Goal: Information Seeking & Learning: Learn about a topic

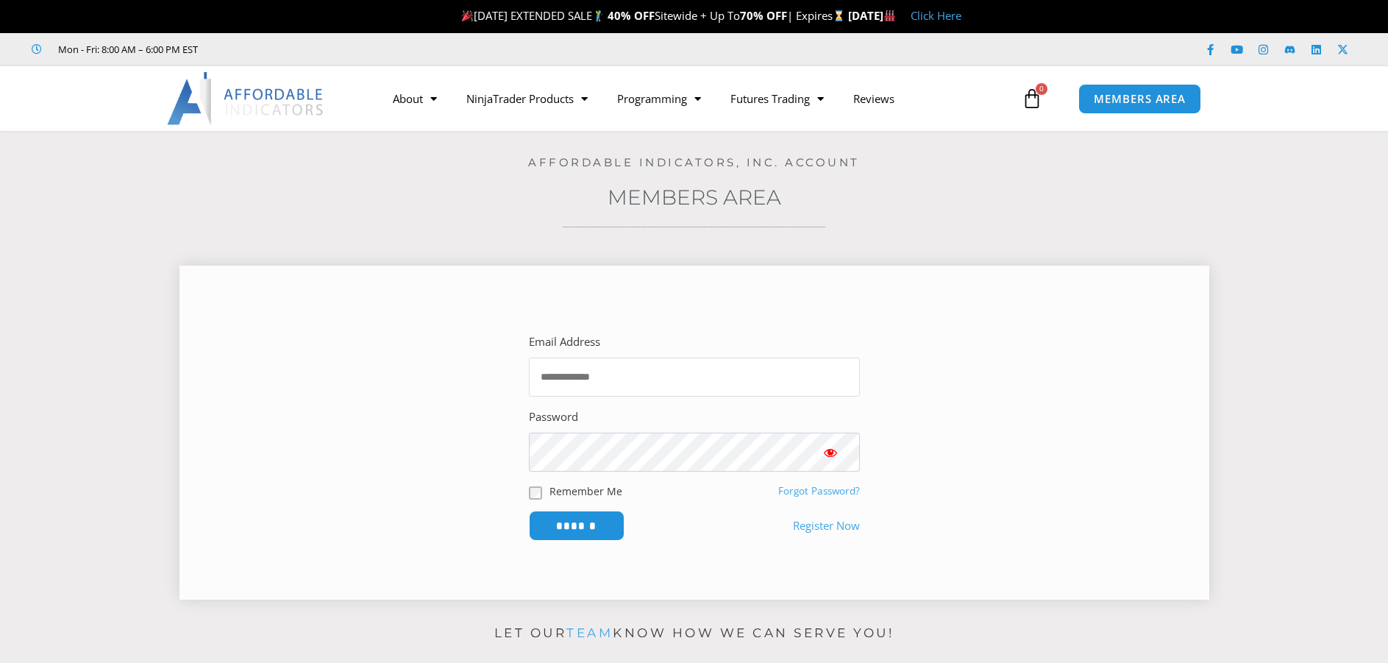
click at [786, 371] on input "Email Address" at bounding box center [694, 376] width 331 height 39
type input "**********"
click at [833, 453] on span "Show password" at bounding box center [830, 452] width 15 height 15
click at [593, 531] on input "******" at bounding box center [576, 526] width 101 height 32
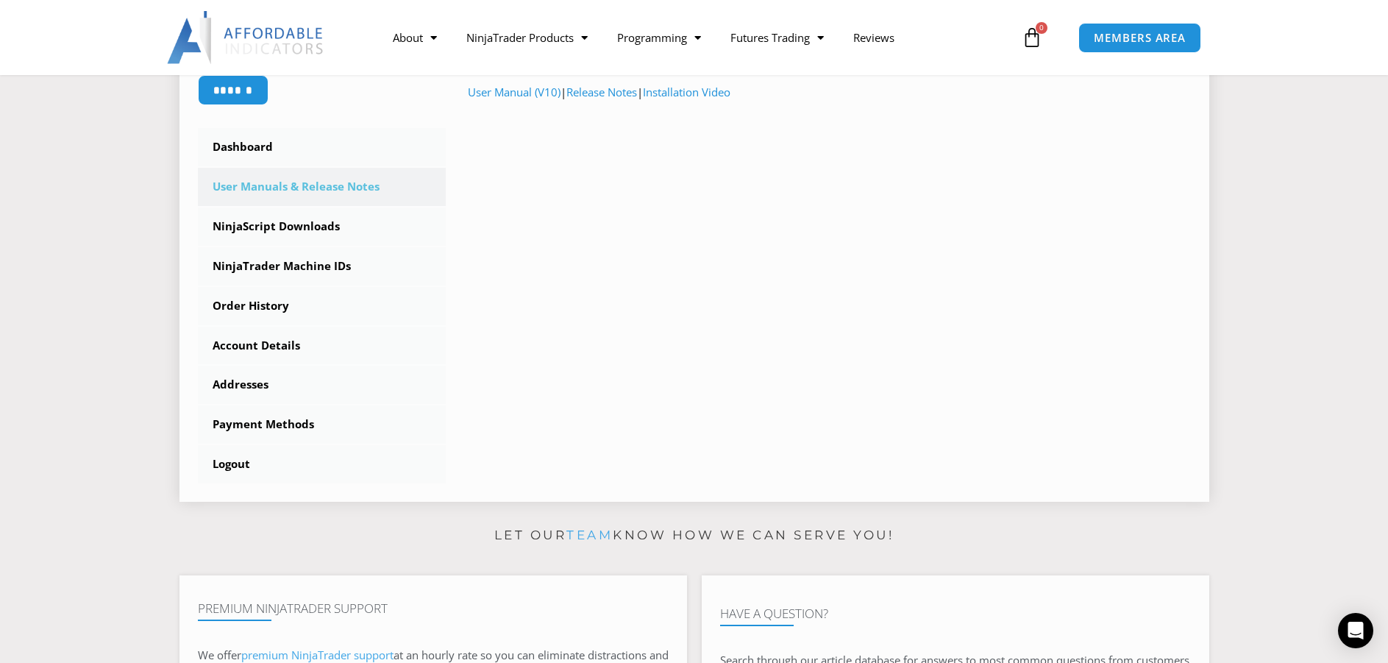
scroll to position [368, 0]
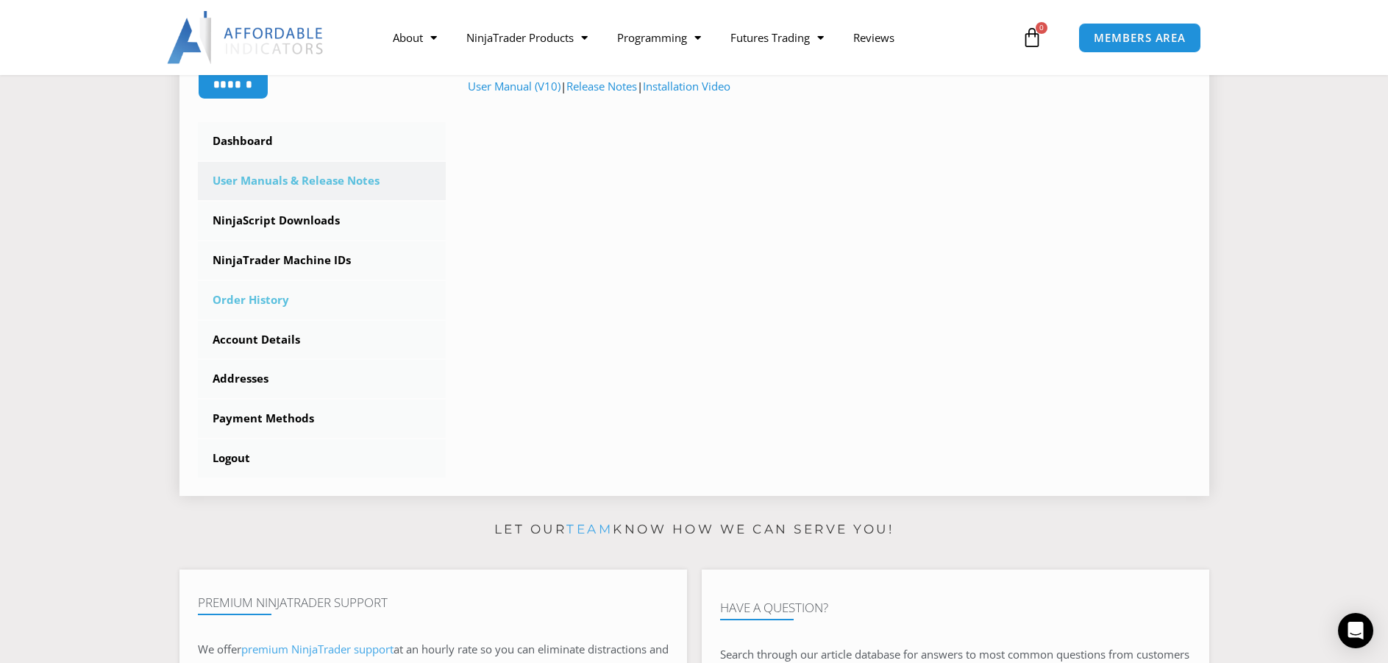
click at [281, 299] on link "Order History" at bounding box center [322, 300] width 249 height 38
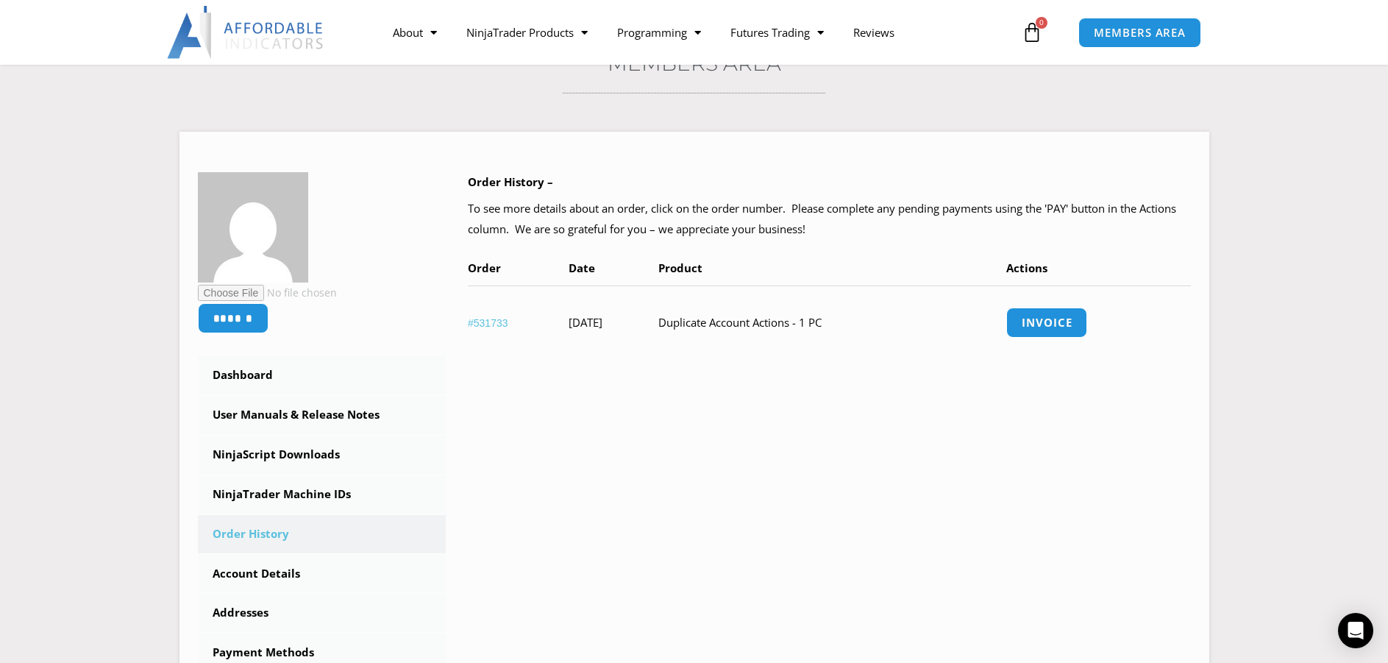
scroll to position [221, 0]
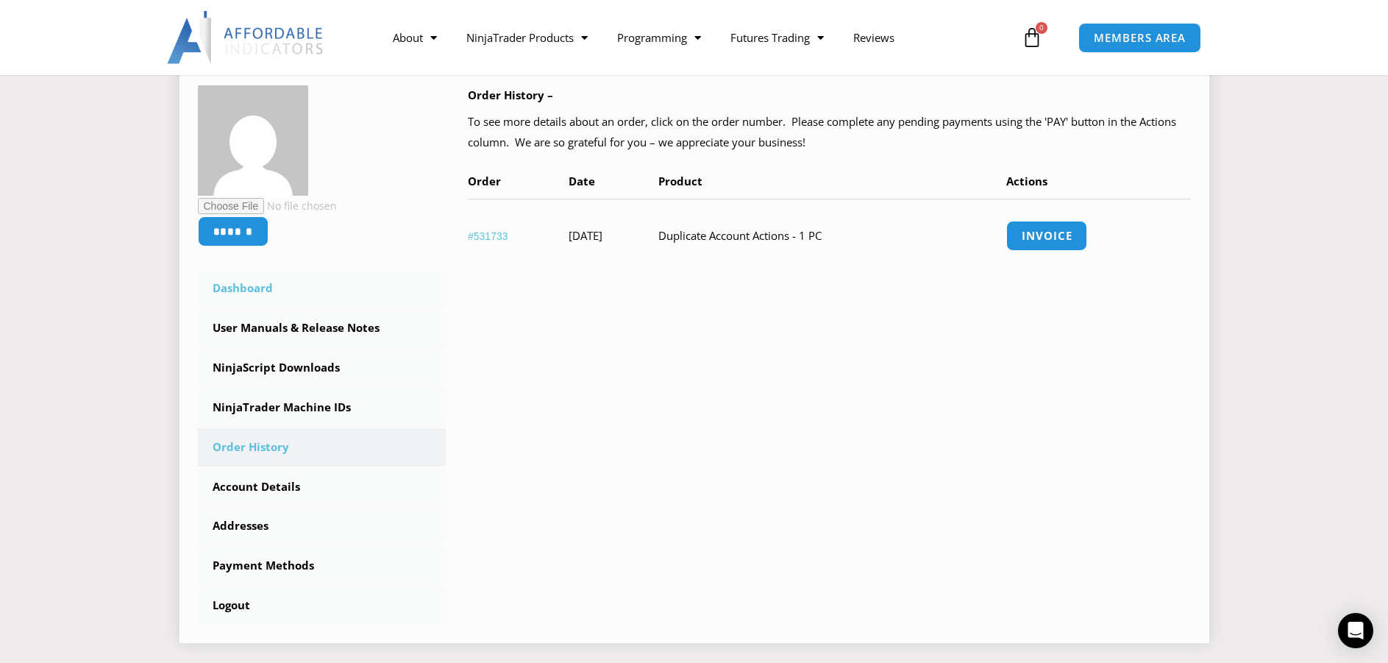
click at [322, 284] on link "Dashboard" at bounding box center [322, 288] width 249 height 38
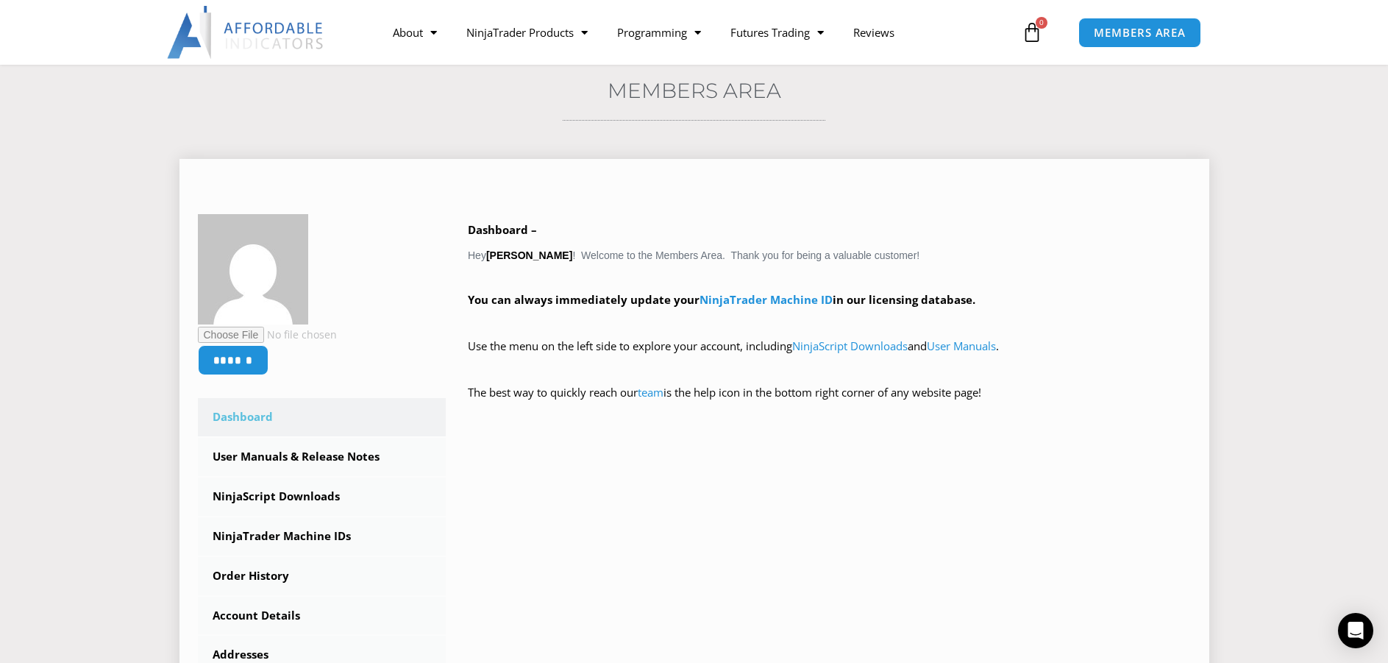
scroll to position [74, 0]
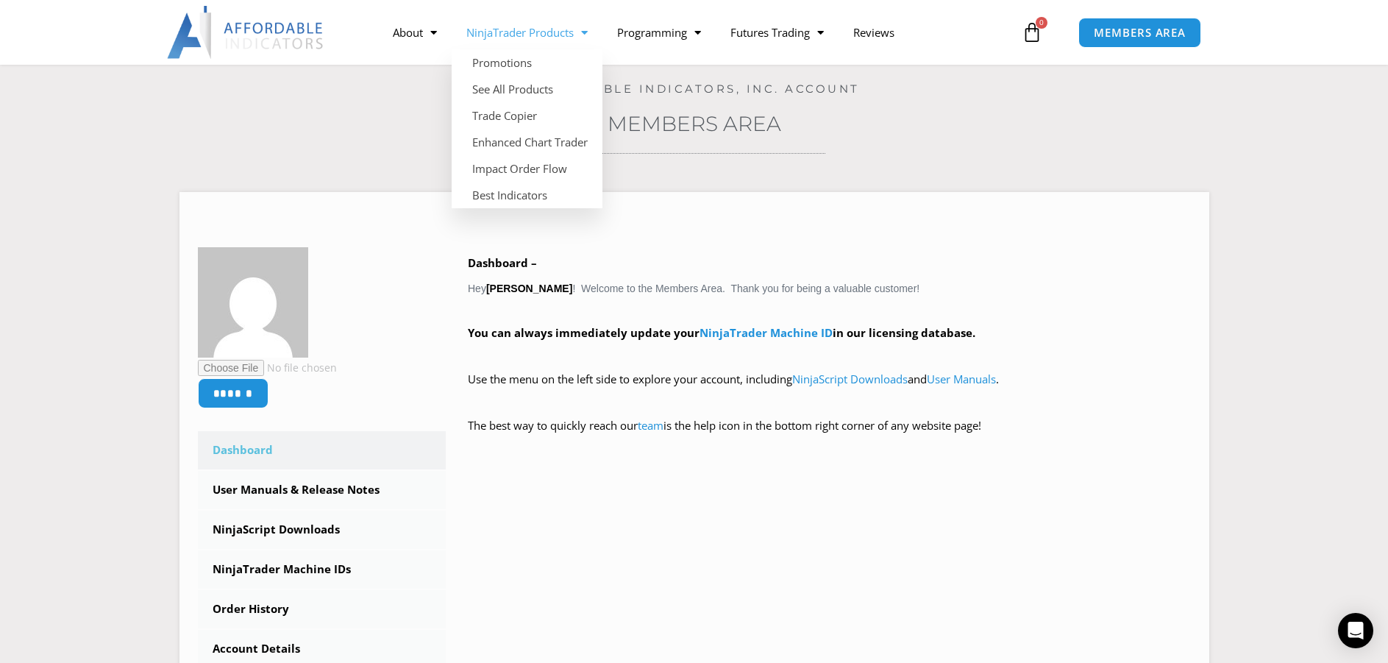
click at [555, 32] on link "NinjaTrader Products" at bounding box center [527, 32] width 151 height 34
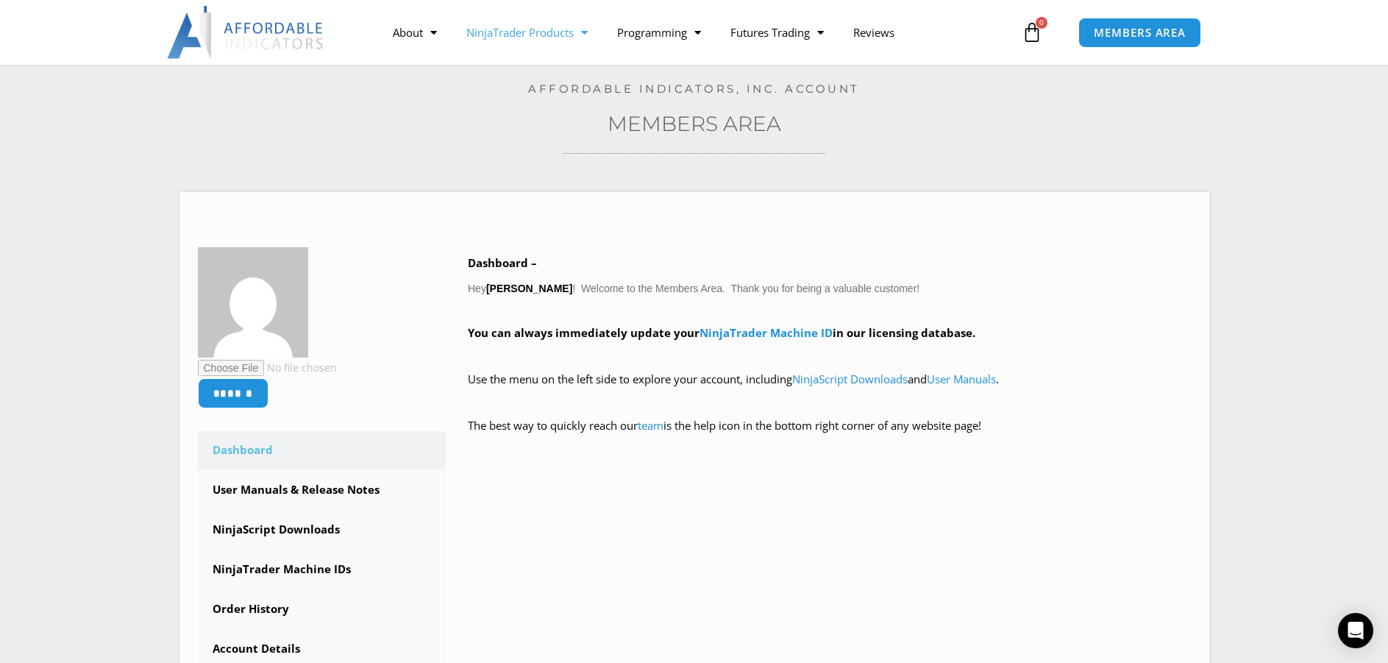
click at [553, 32] on link "NinjaTrader Products" at bounding box center [527, 32] width 151 height 34
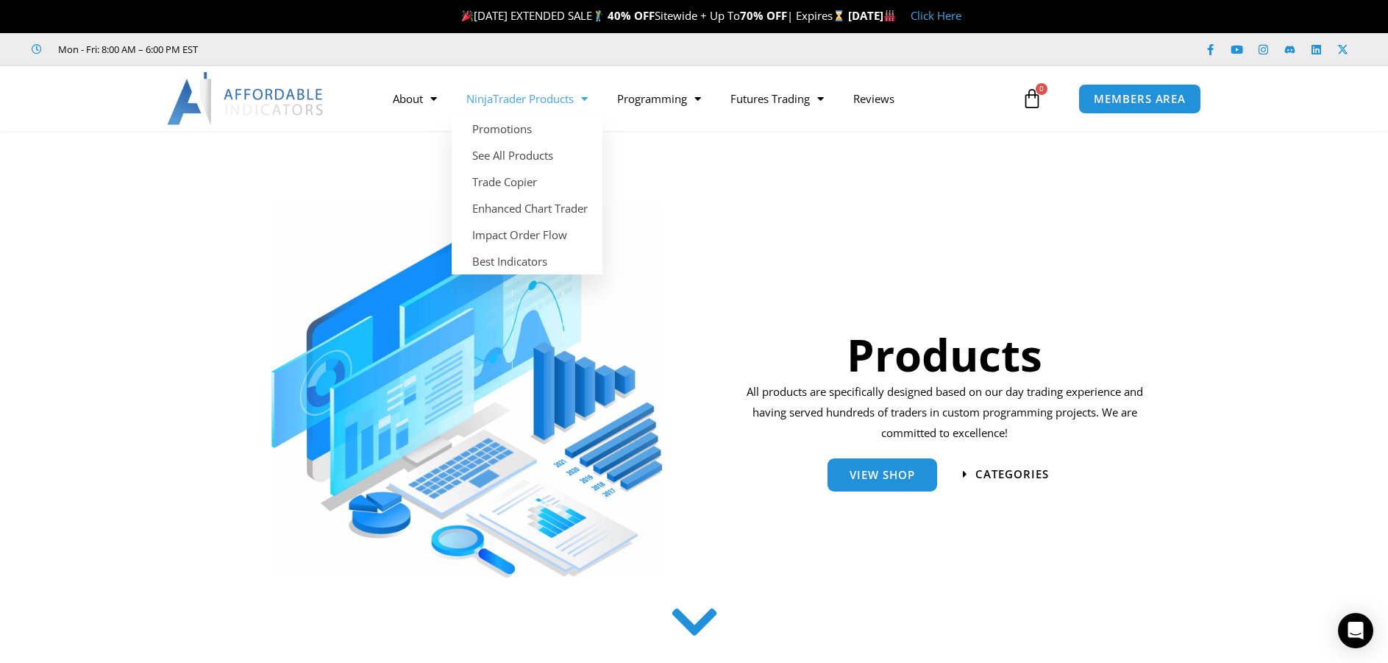
click at [554, 102] on link "NinjaTrader Products" at bounding box center [527, 99] width 151 height 34
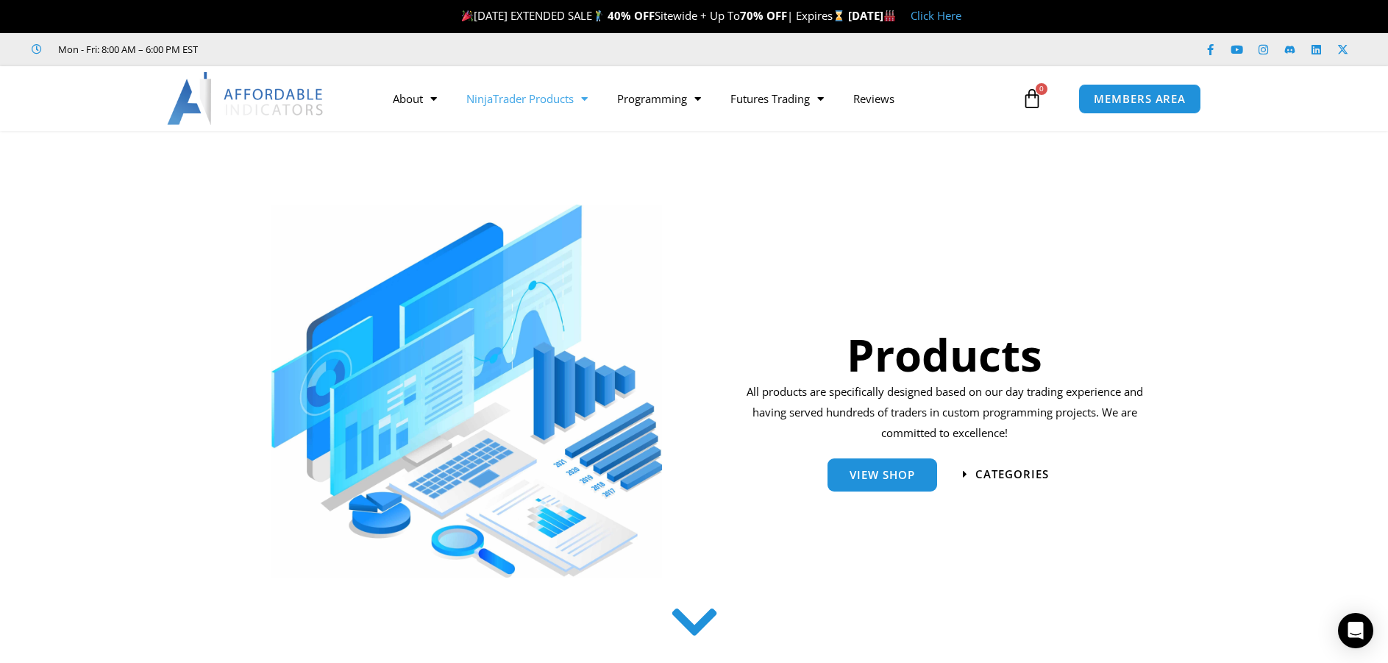
click at [537, 103] on link "NinjaTrader Products" at bounding box center [527, 99] width 151 height 34
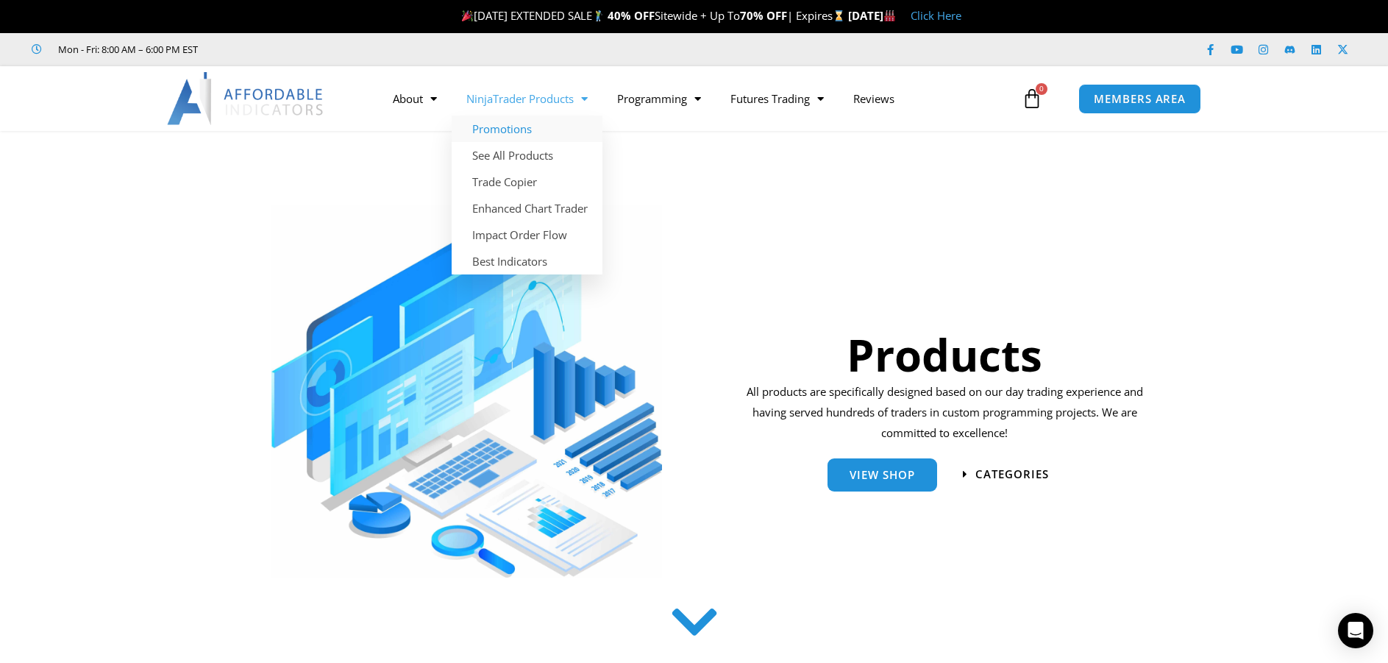
click at [488, 127] on link "Promotions" at bounding box center [527, 128] width 151 height 26
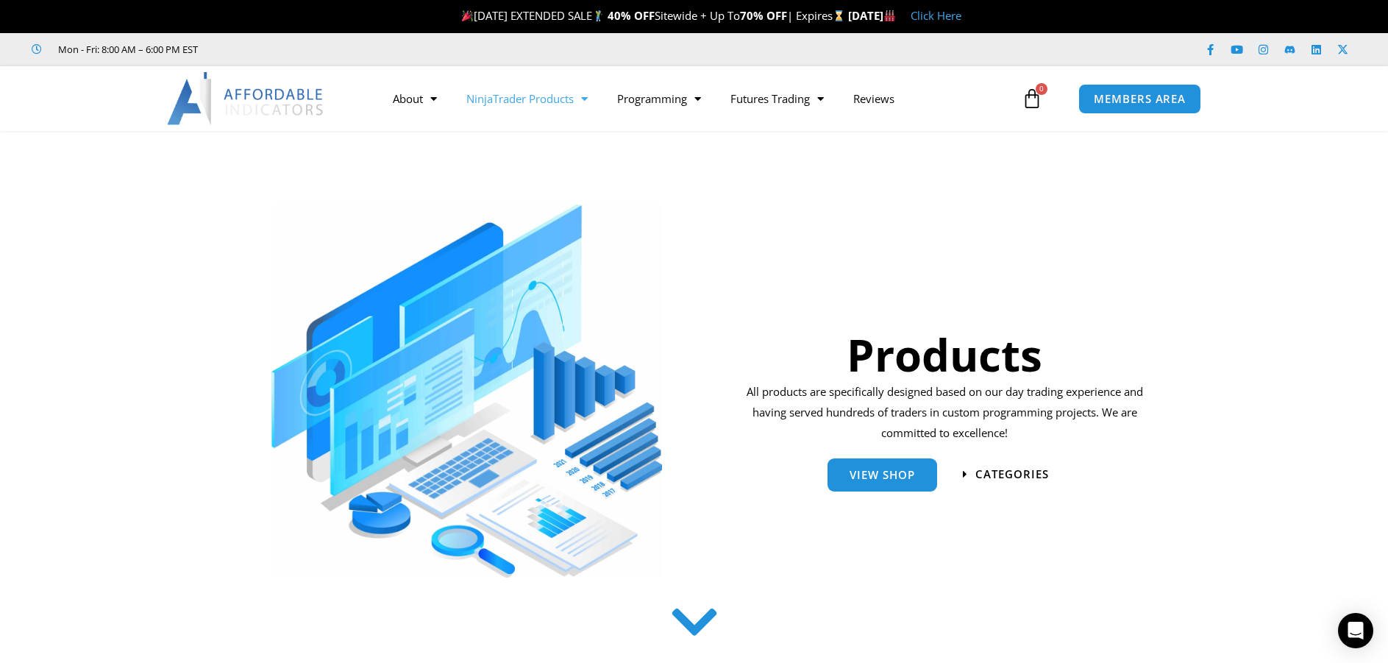
click at [584, 99] on span "Menu" at bounding box center [581, 99] width 14 height 26
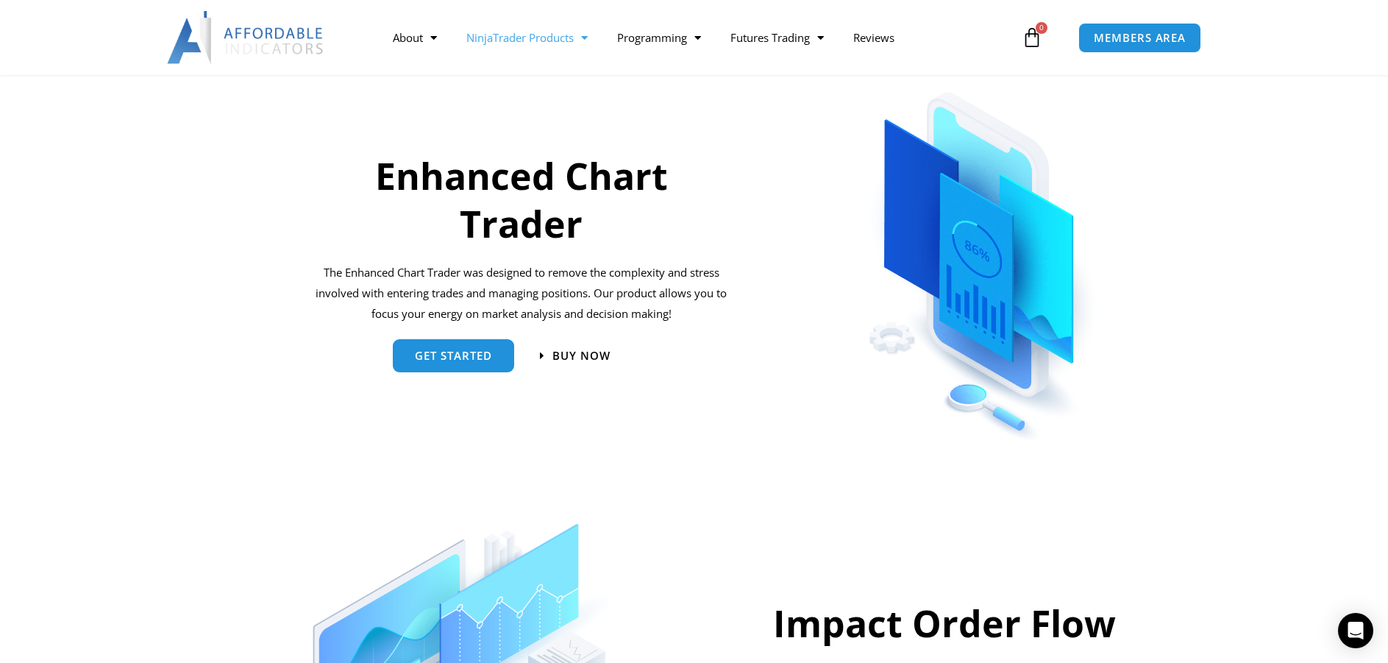
scroll to position [147, 0]
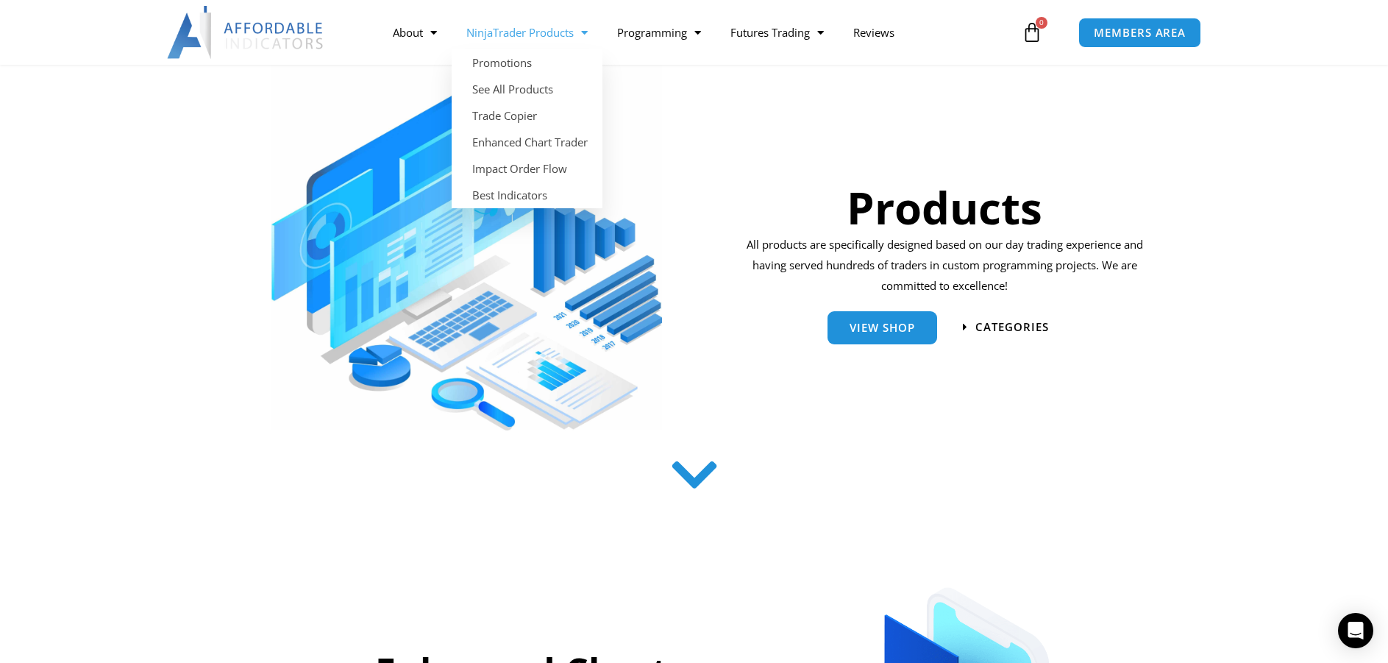
click at [588, 32] on span "Menu" at bounding box center [581, 33] width 14 height 26
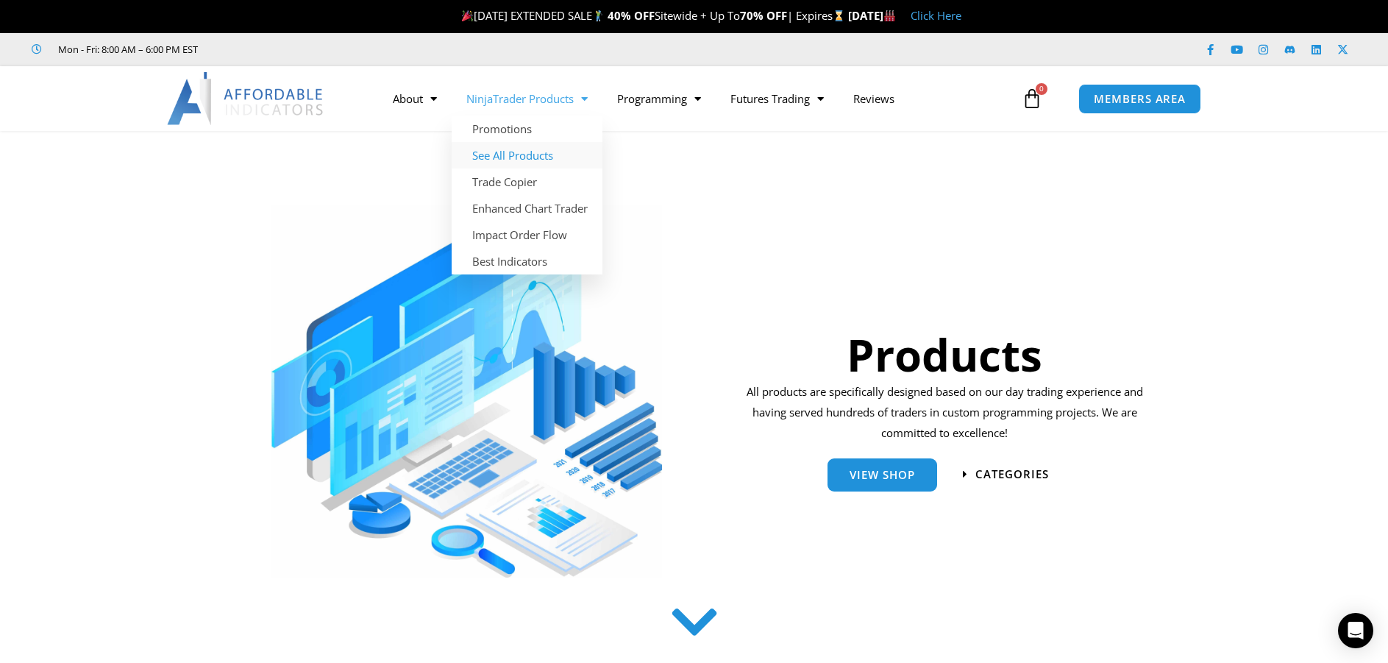
click at [516, 154] on link "See All Products" at bounding box center [527, 155] width 151 height 26
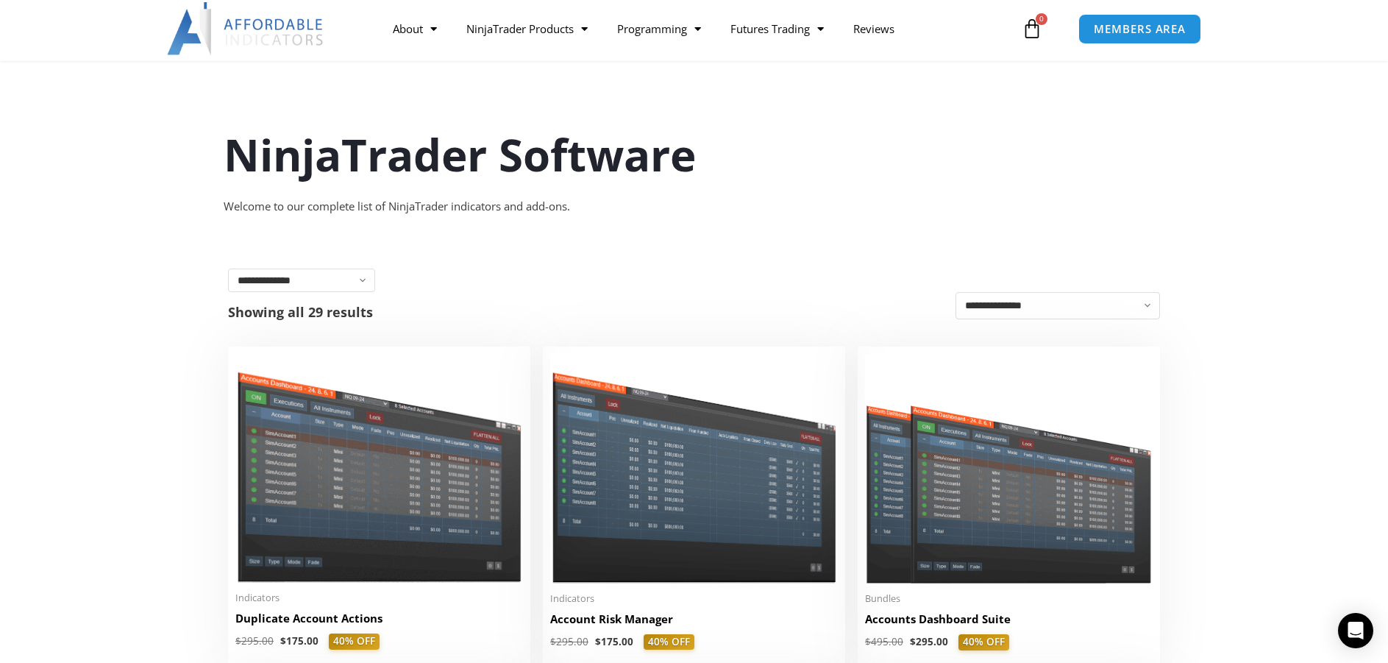
scroll to position [74, 0]
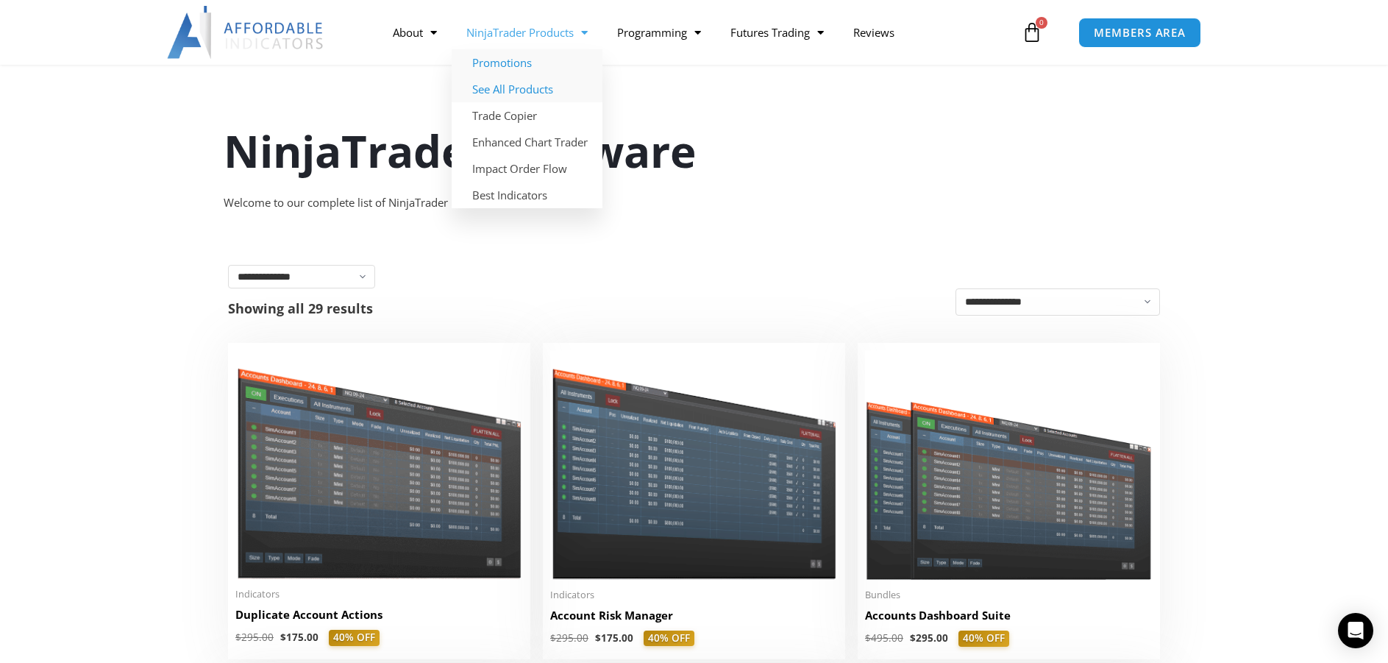
click at [519, 58] on link "Promotions" at bounding box center [527, 62] width 151 height 26
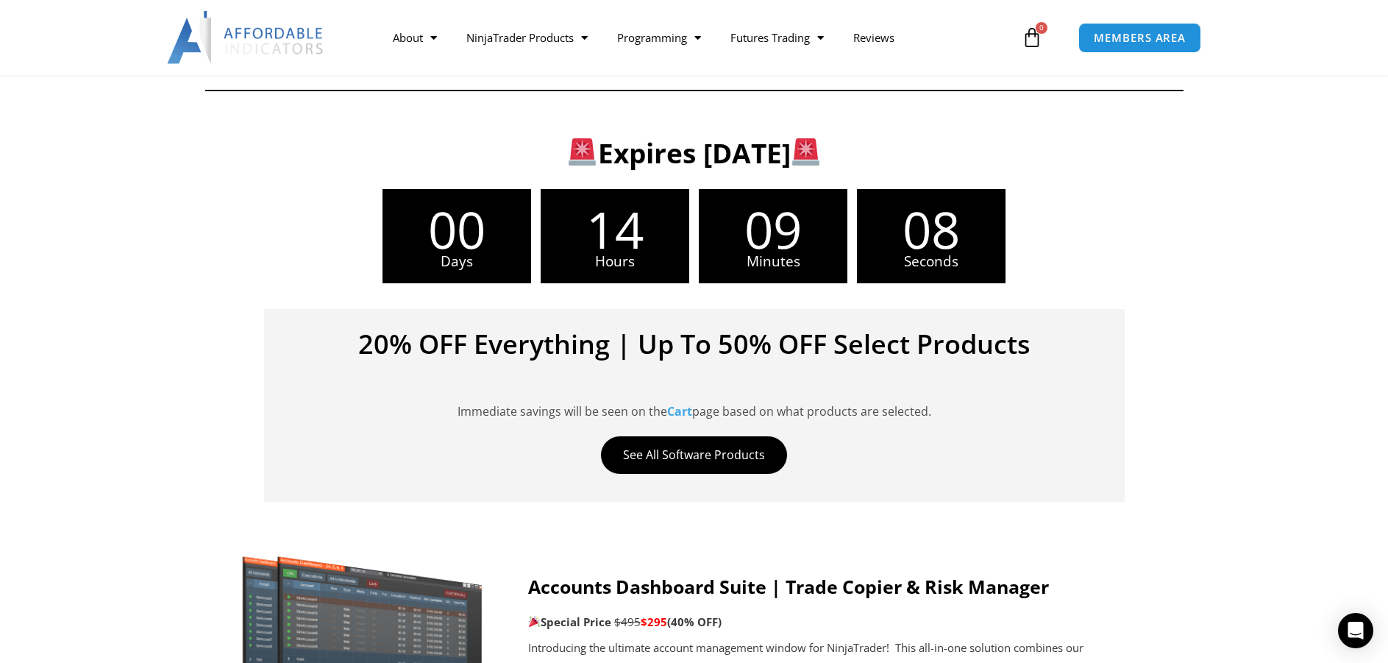
scroll to position [368, 0]
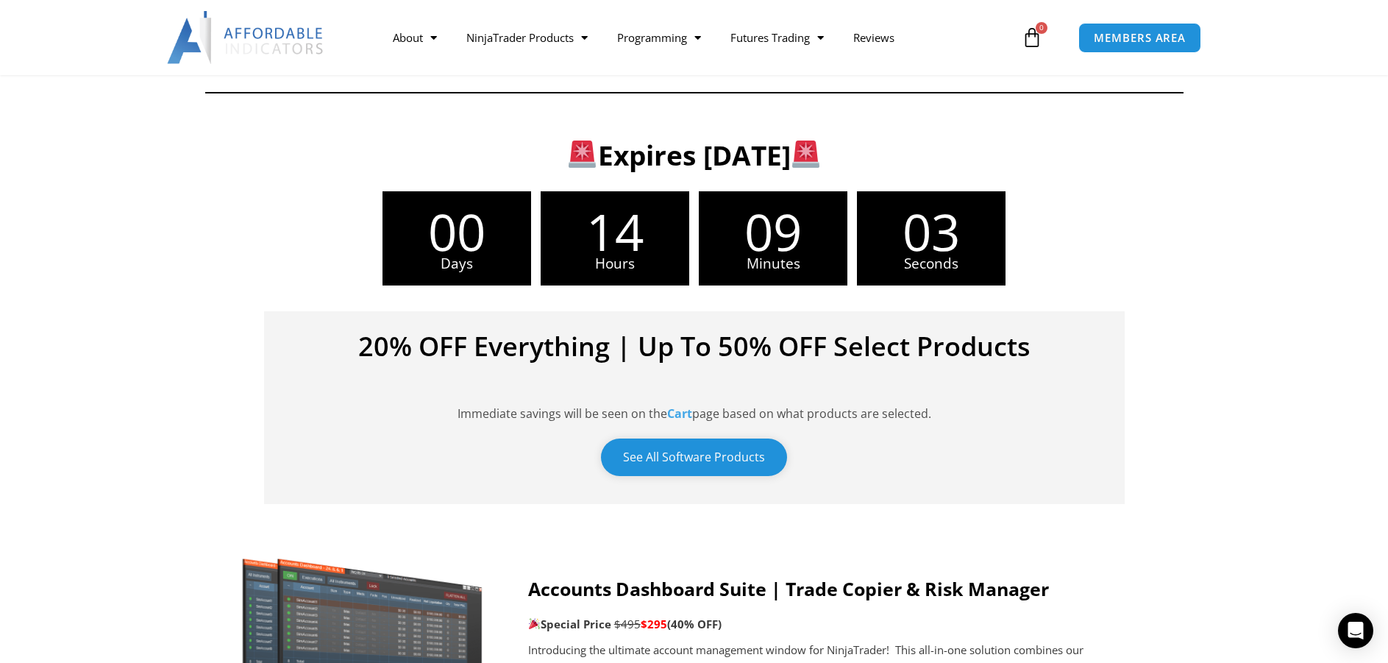
click at [741, 460] on link "See All Software Products" at bounding box center [694, 457] width 186 height 38
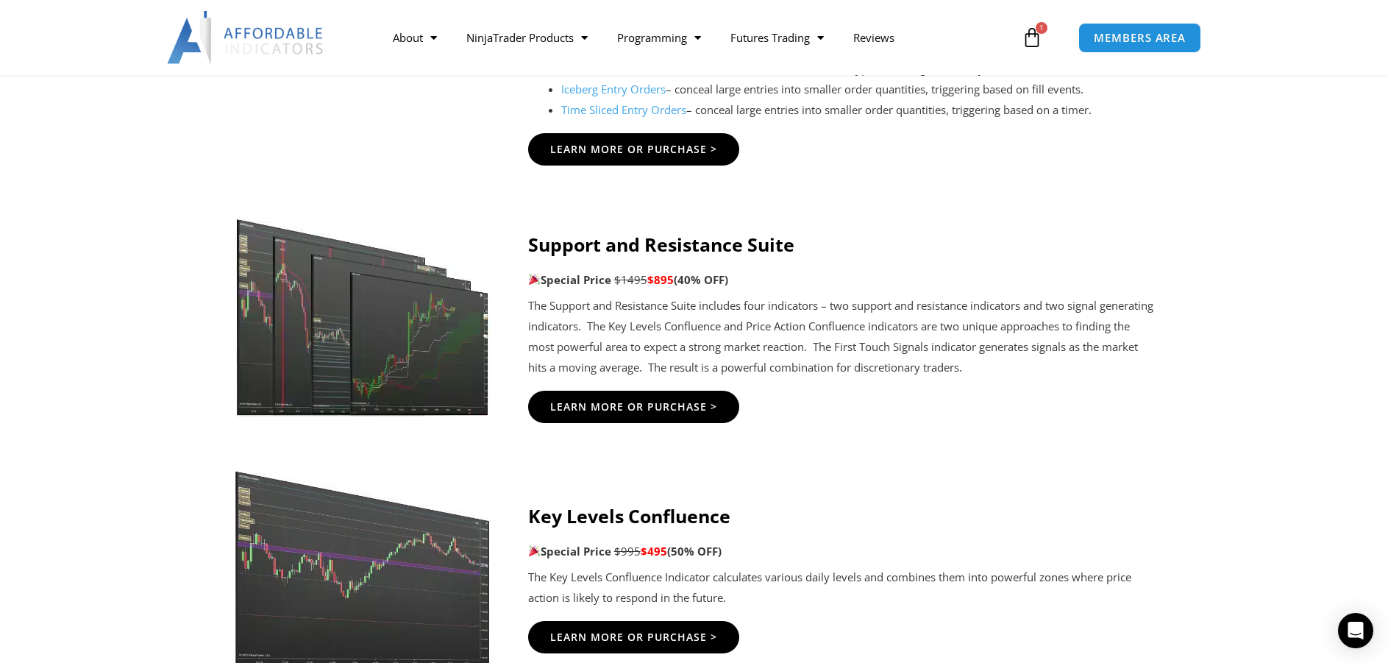
scroll to position [1912, 0]
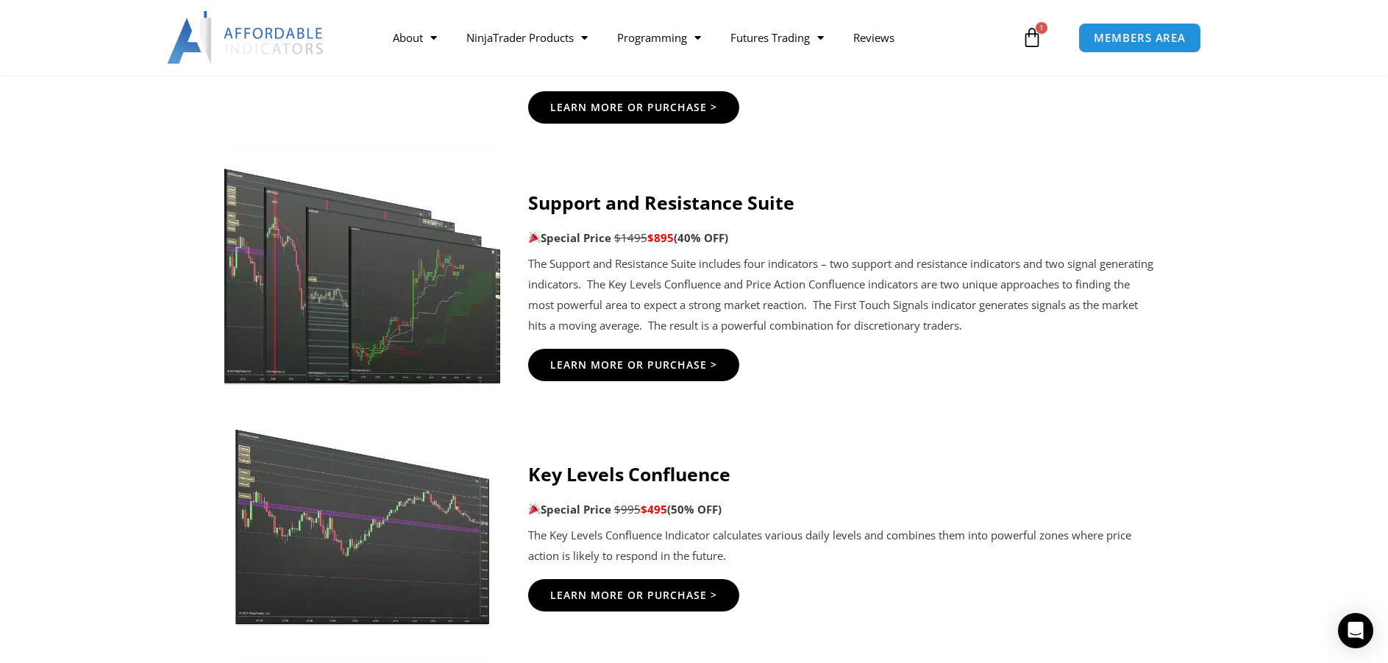
click at [412, 310] on img at bounding box center [362, 263] width 282 height 243
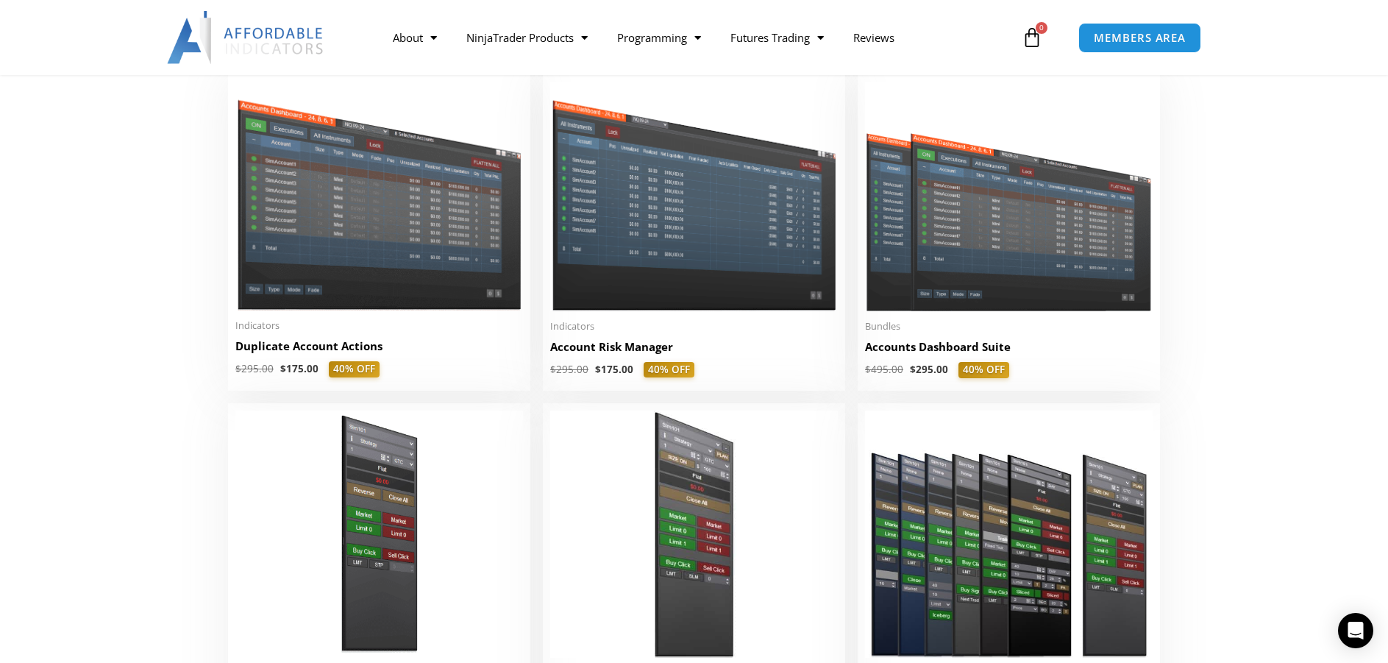
scroll to position [368, 0]
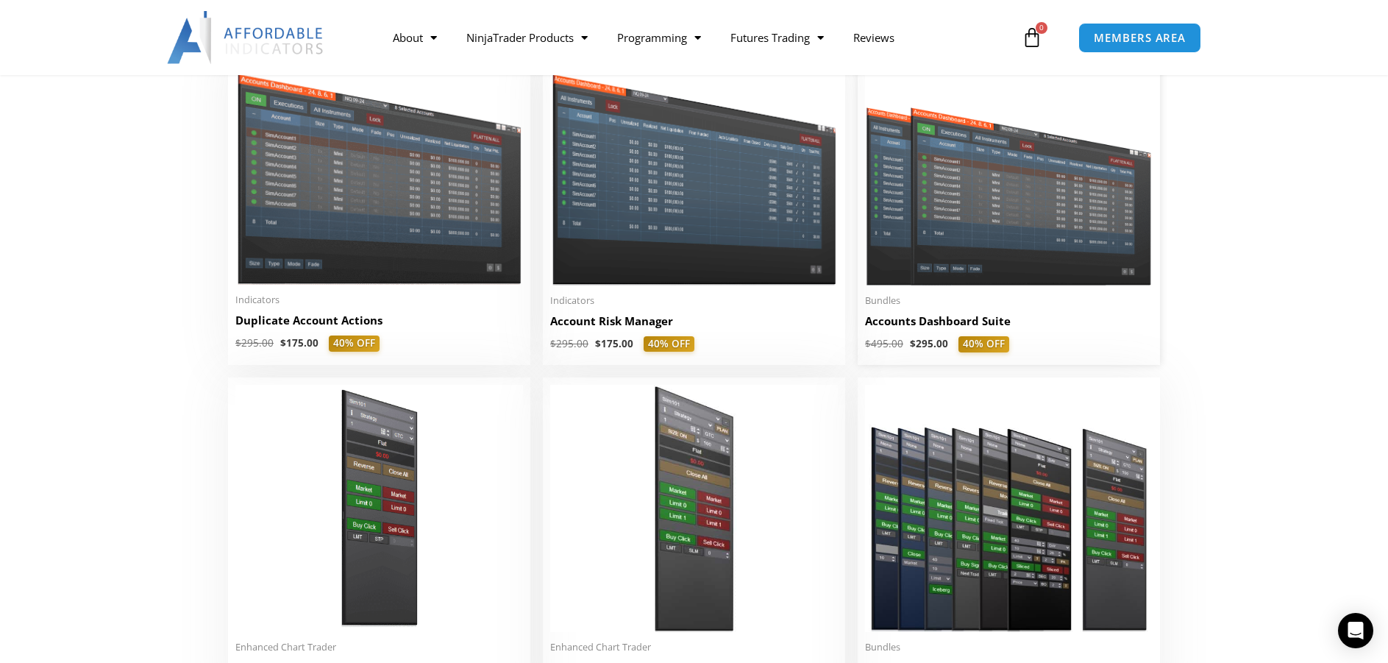
click at [1024, 222] on img at bounding box center [1009, 170] width 288 height 229
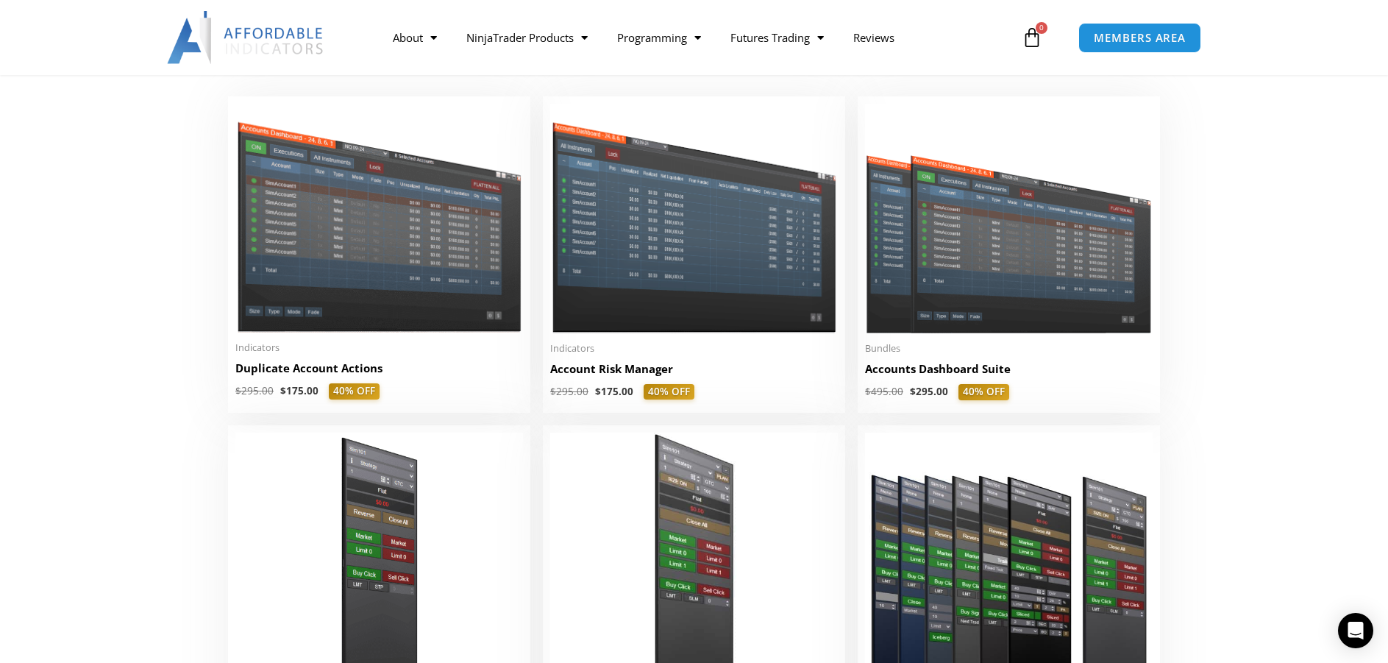
scroll to position [294, 0]
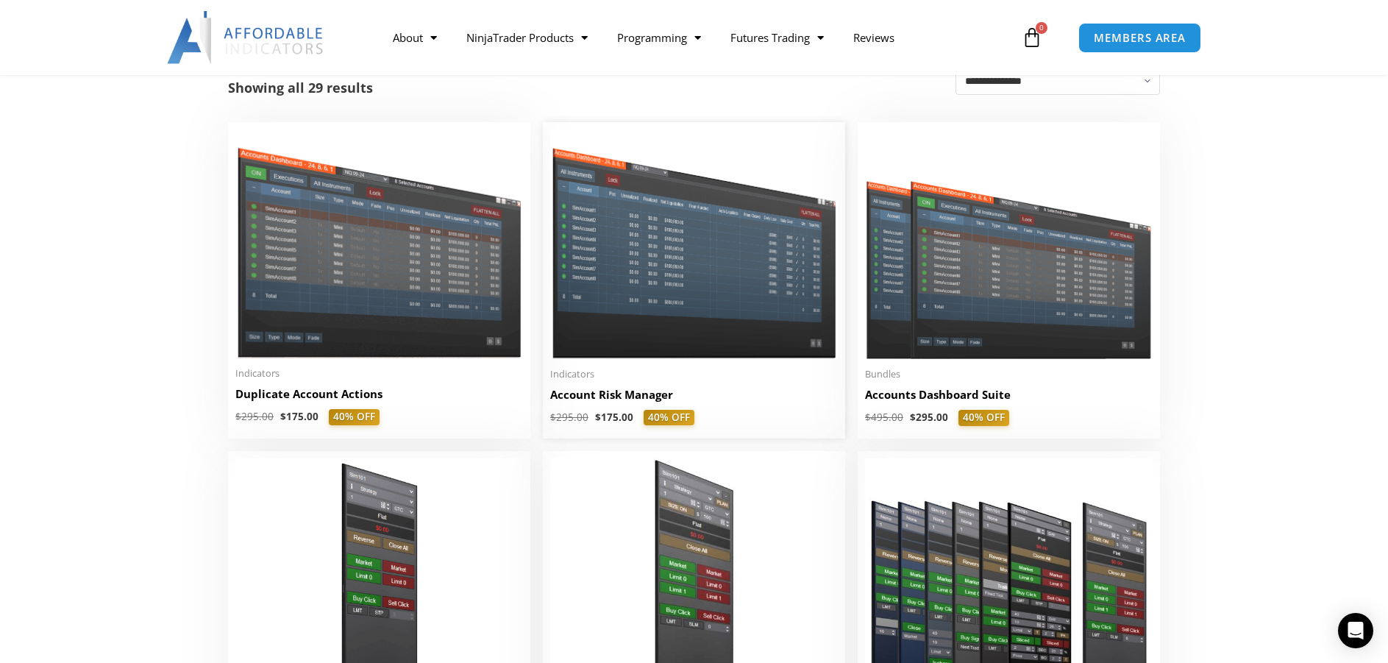
click at [668, 269] on img at bounding box center [694, 243] width 288 height 229
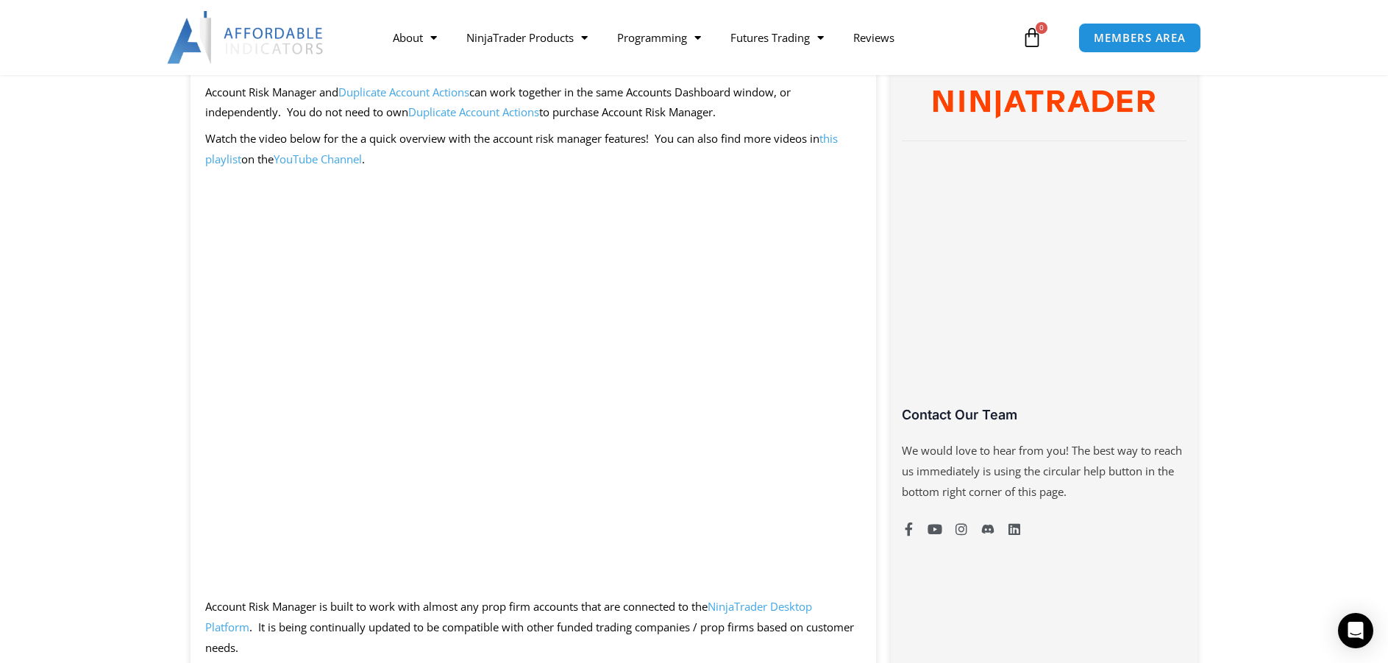
scroll to position [809, 0]
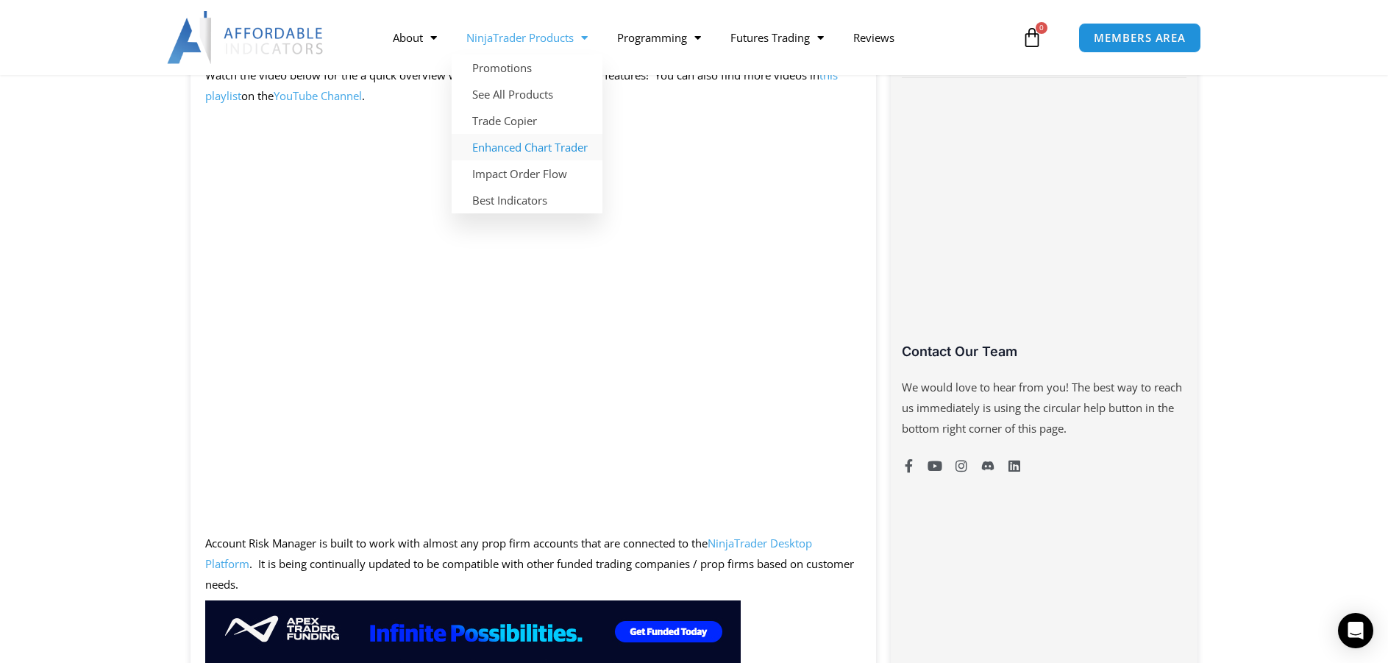
click at [549, 149] on link "Enhanced Chart Trader" at bounding box center [527, 147] width 151 height 26
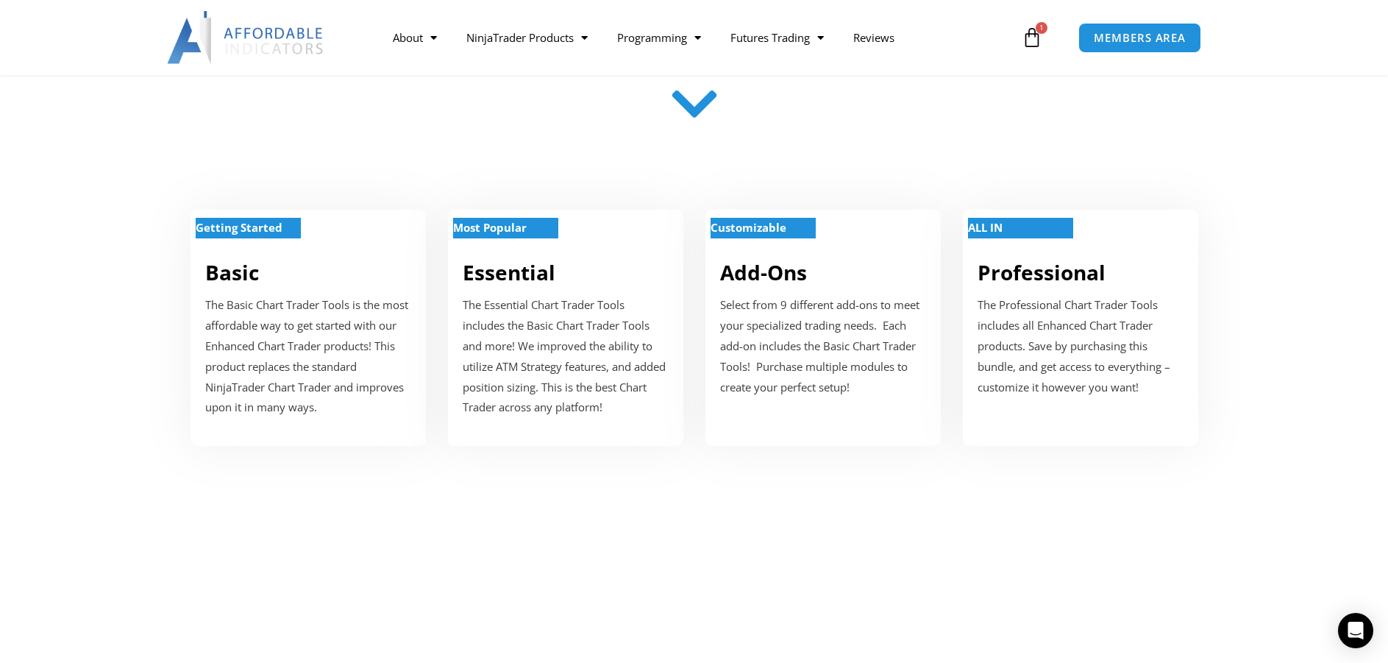
scroll to position [515, 0]
click at [782, 226] on strong "Customizable" at bounding box center [749, 226] width 76 height 15
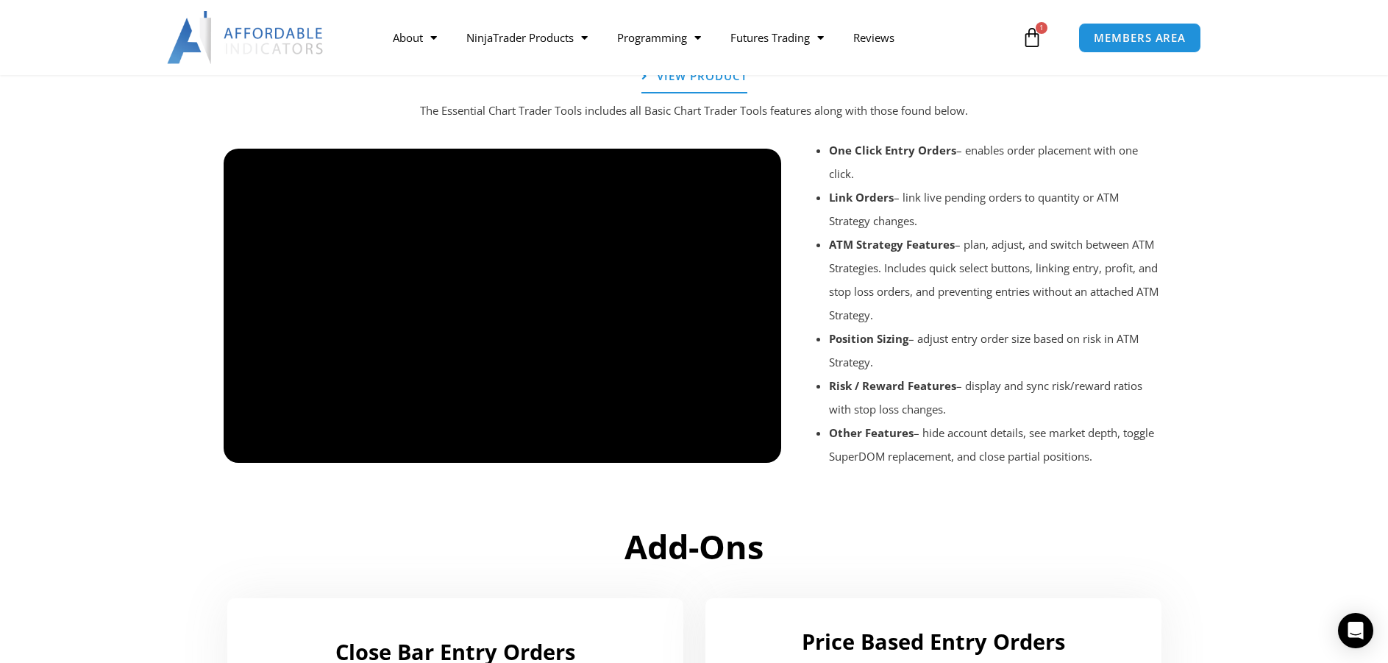
scroll to position [1672, 0]
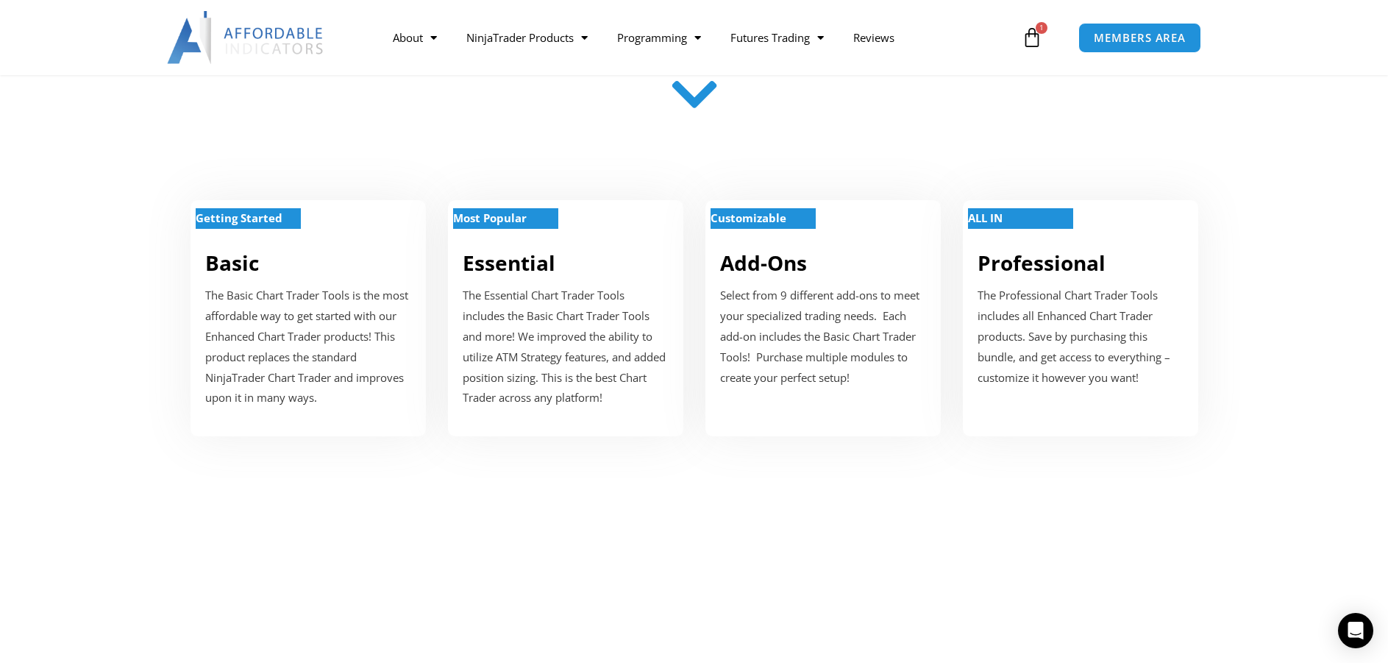
scroll to position [515, 0]
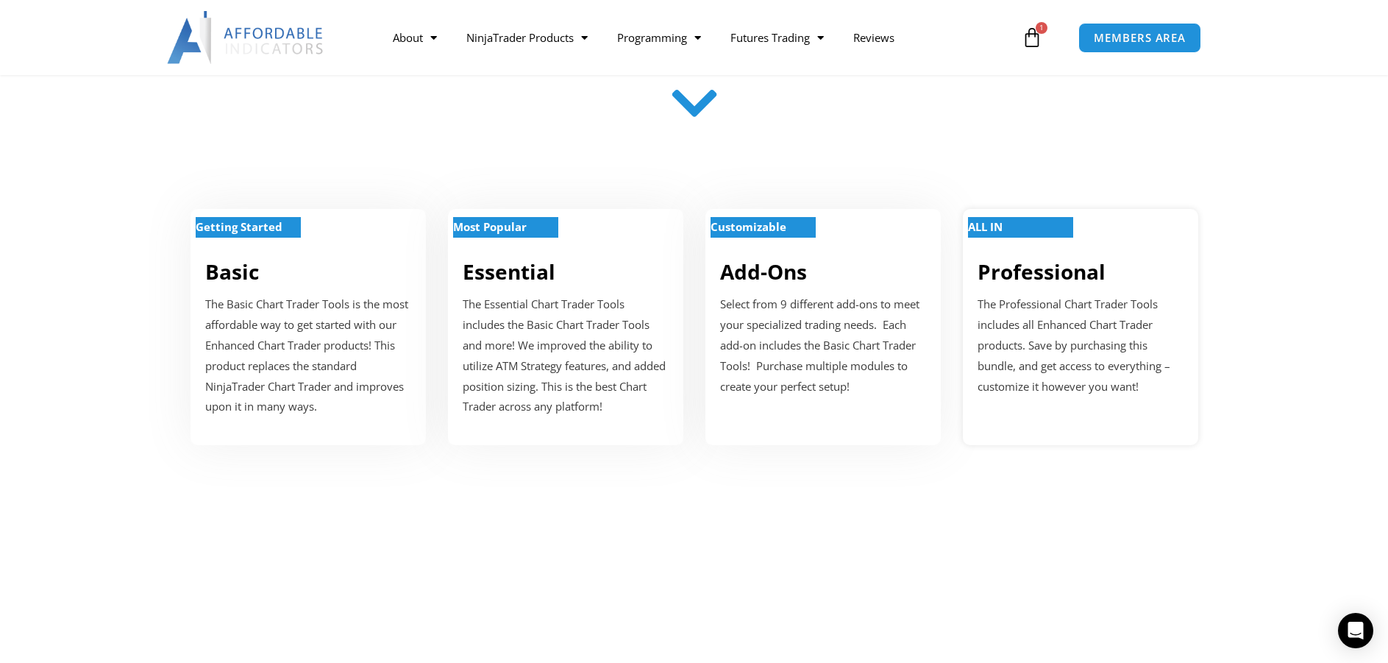
click at [1036, 224] on p "ALL IN" at bounding box center [1020, 227] width 105 height 21
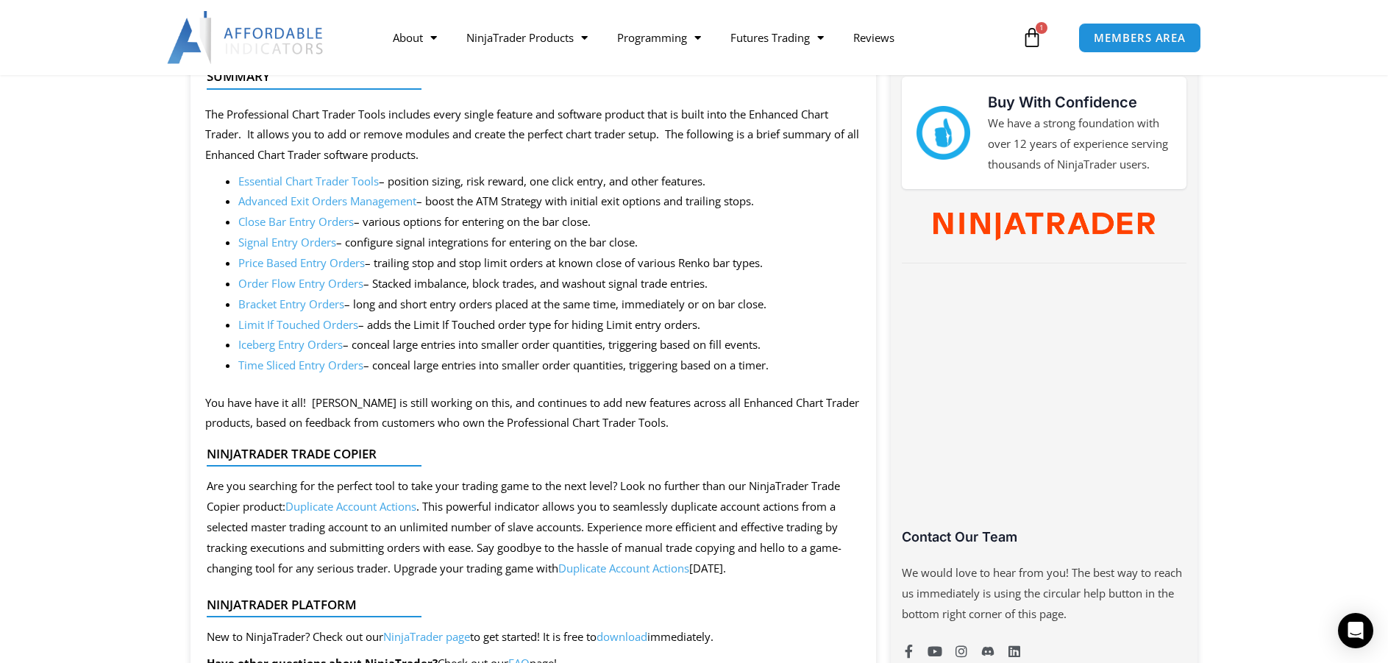
scroll to position [736, 0]
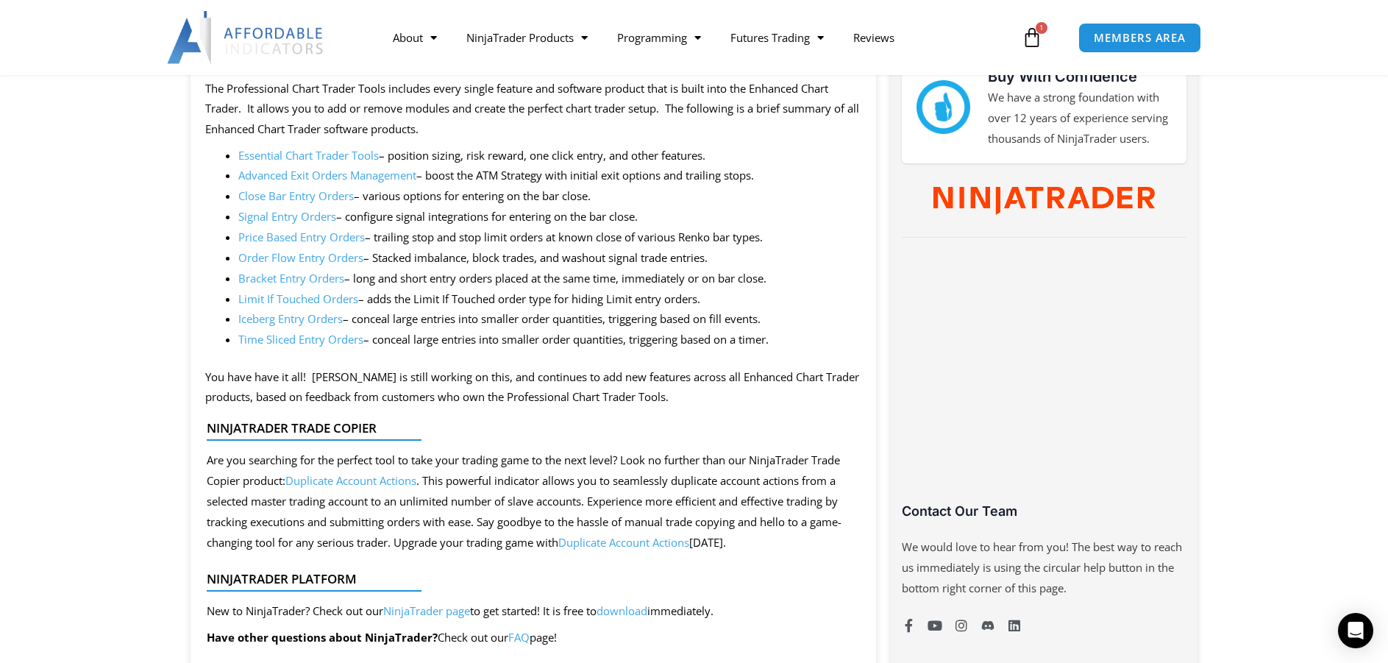
click at [291, 341] on link "Time Sliced Entry Orders" at bounding box center [300, 339] width 125 height 15
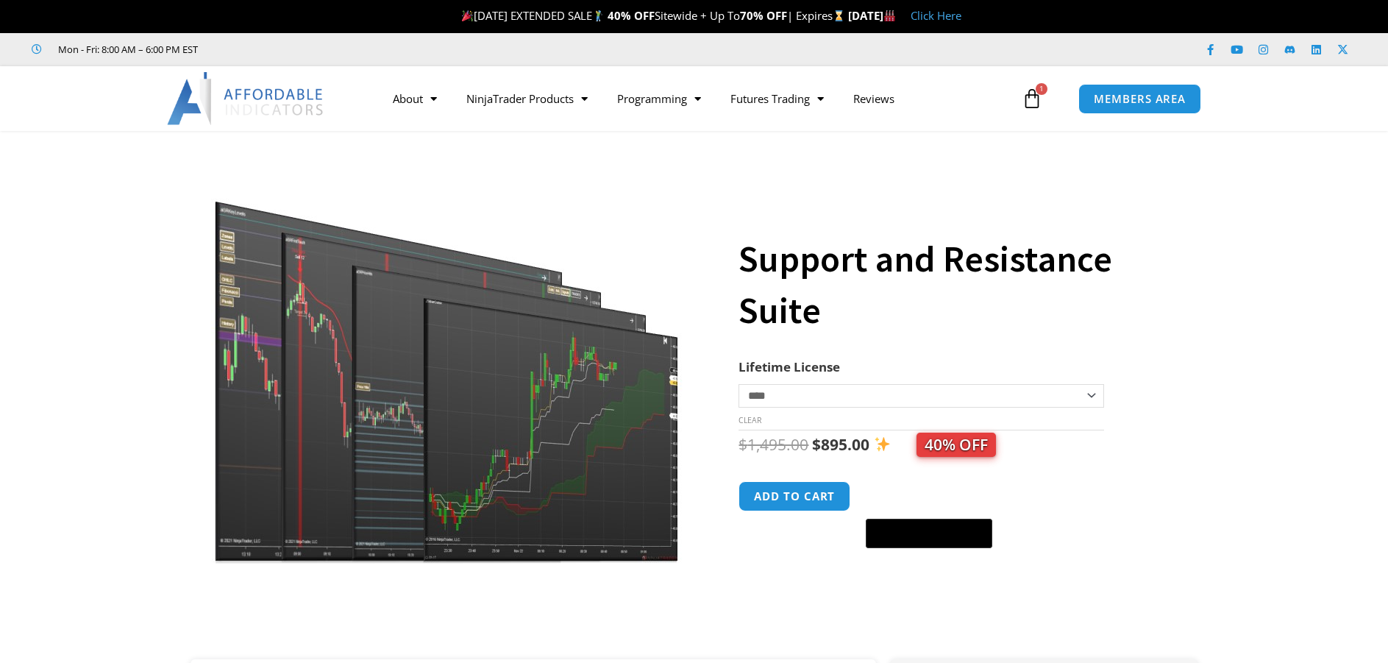
click at [562, 394] on img at bounding box center [447, 360] width 473 height 407
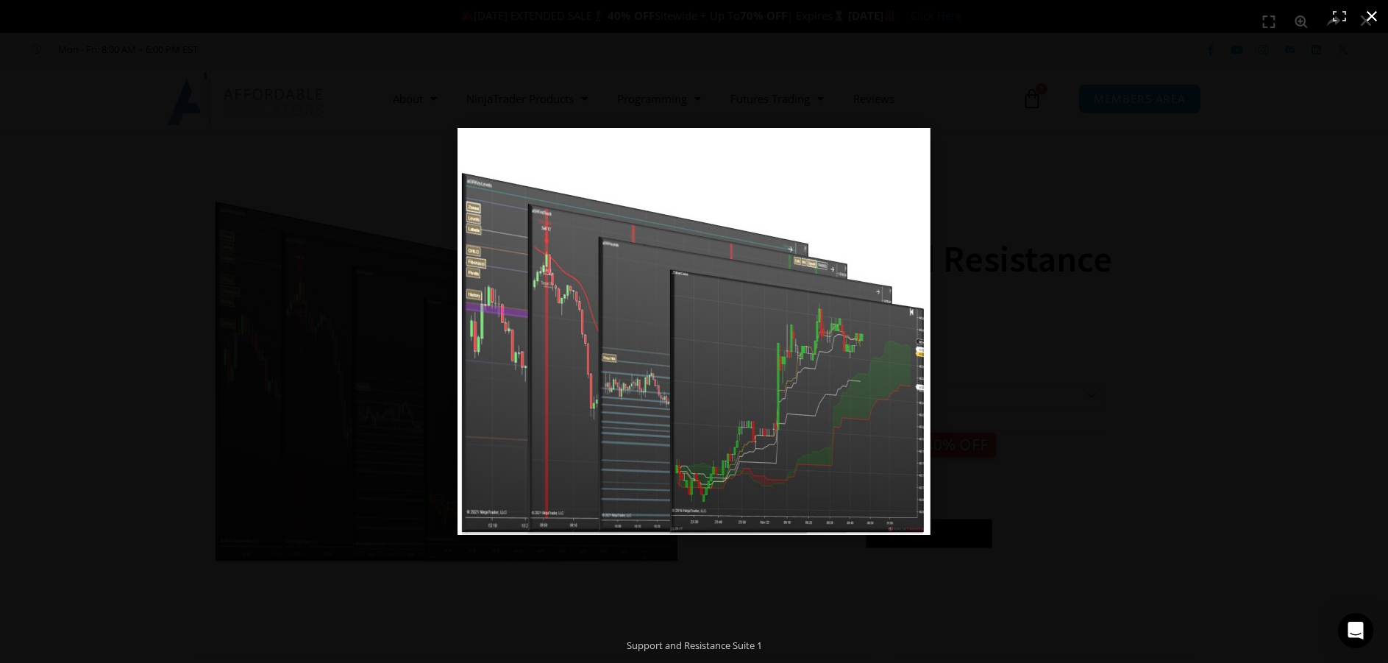
click at [376, 319] on div at bounding box center [694, 331] width 1388 height 663
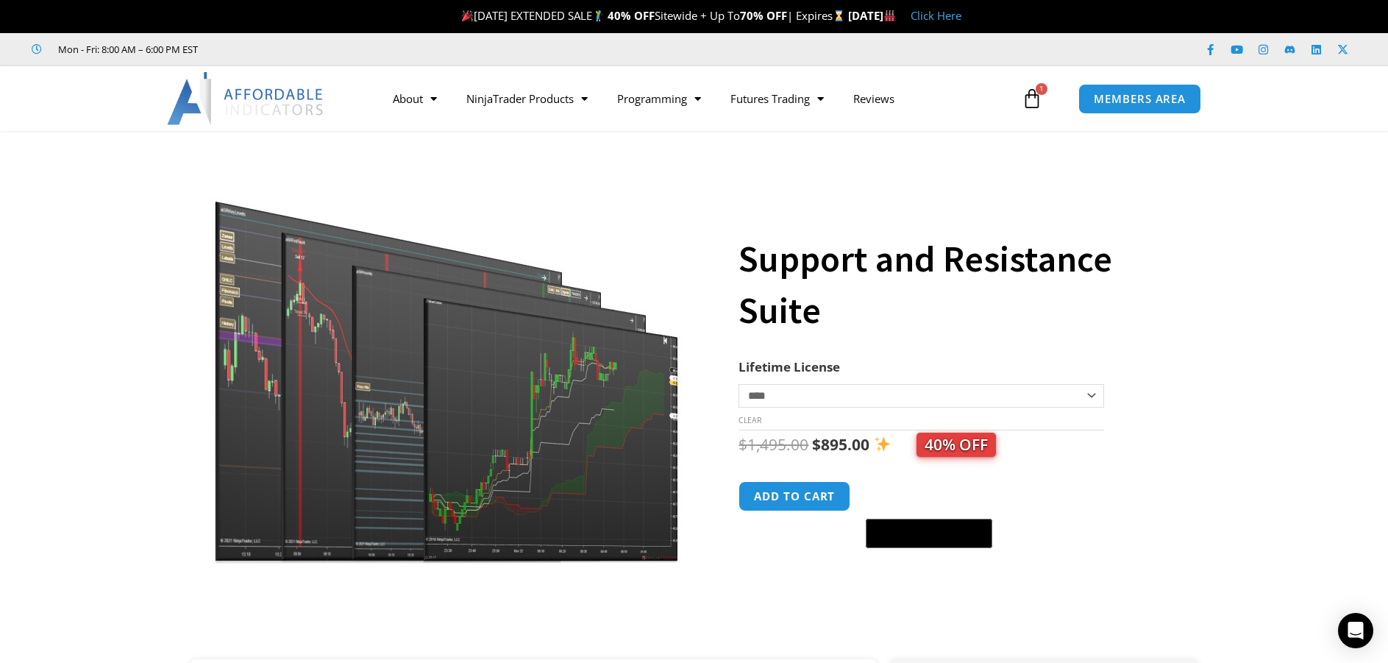
click at [376, 321] on img at bounding box center [447, 360] width 473 height 407
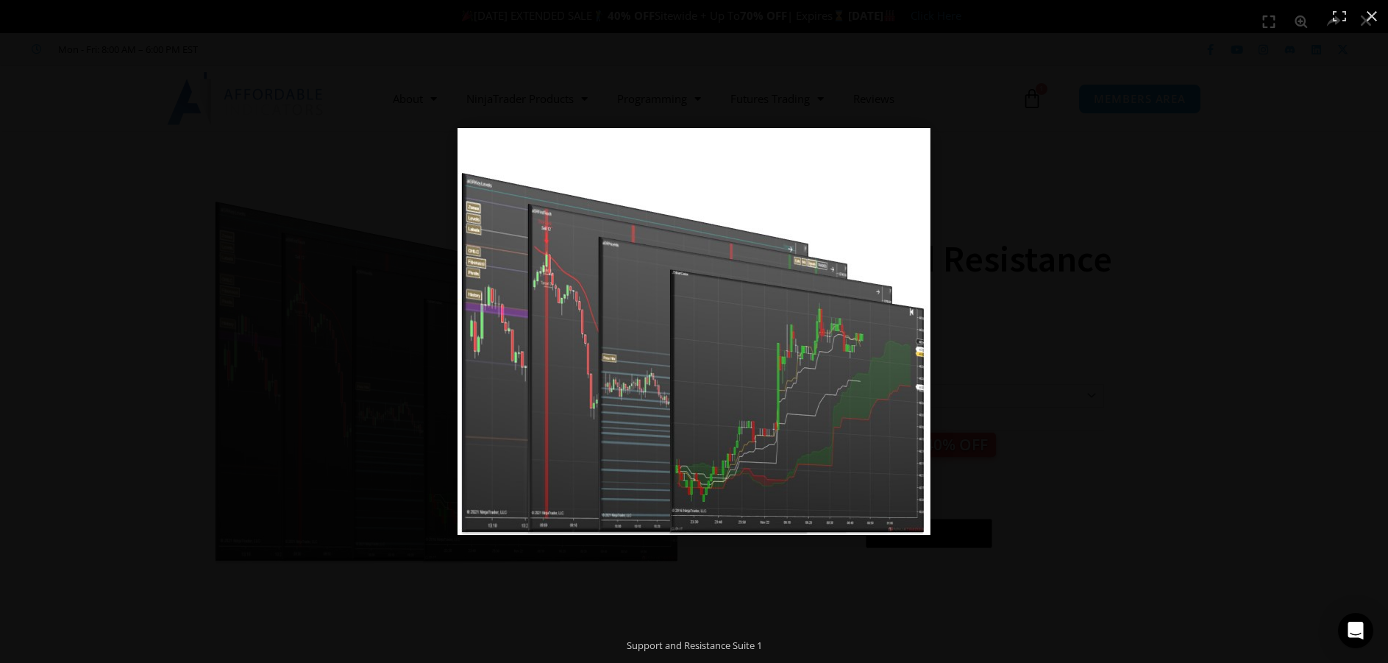
click at [601, 323] on img at bounding box center [694, 331] width 473 height 407
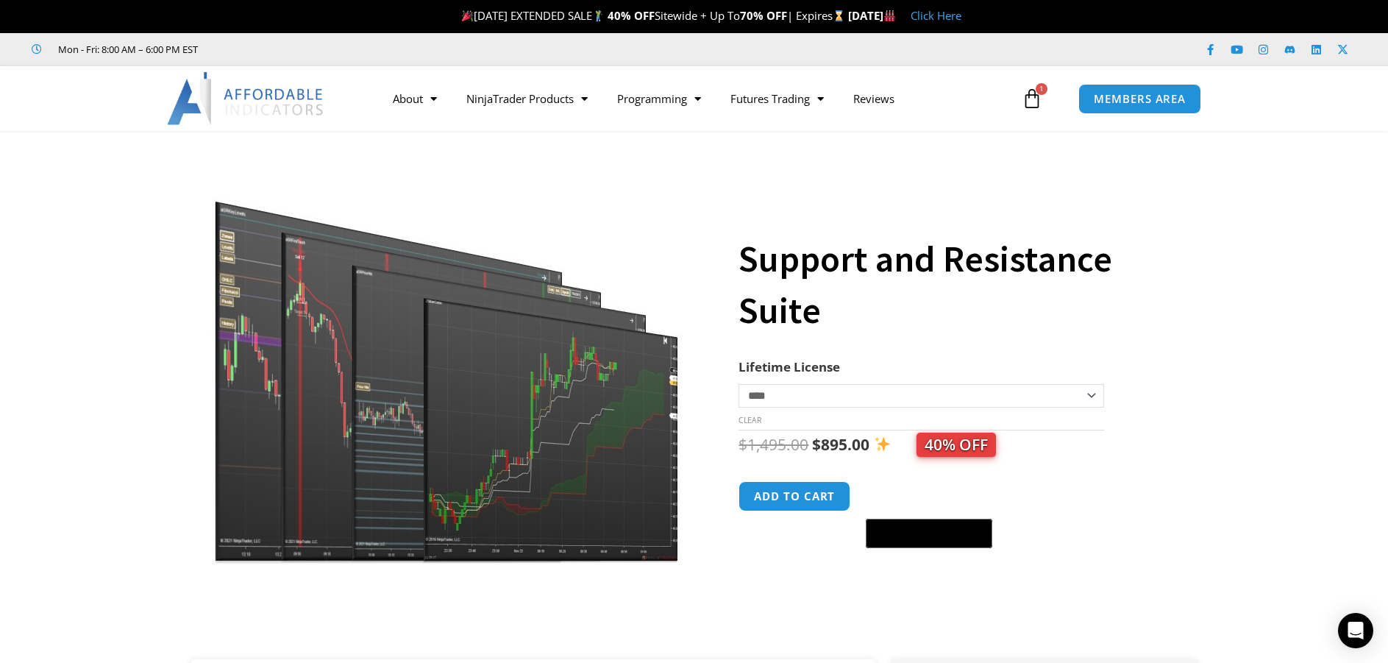
click at [385, 437] on img at bounding box center [447, 360] width 473 height 407
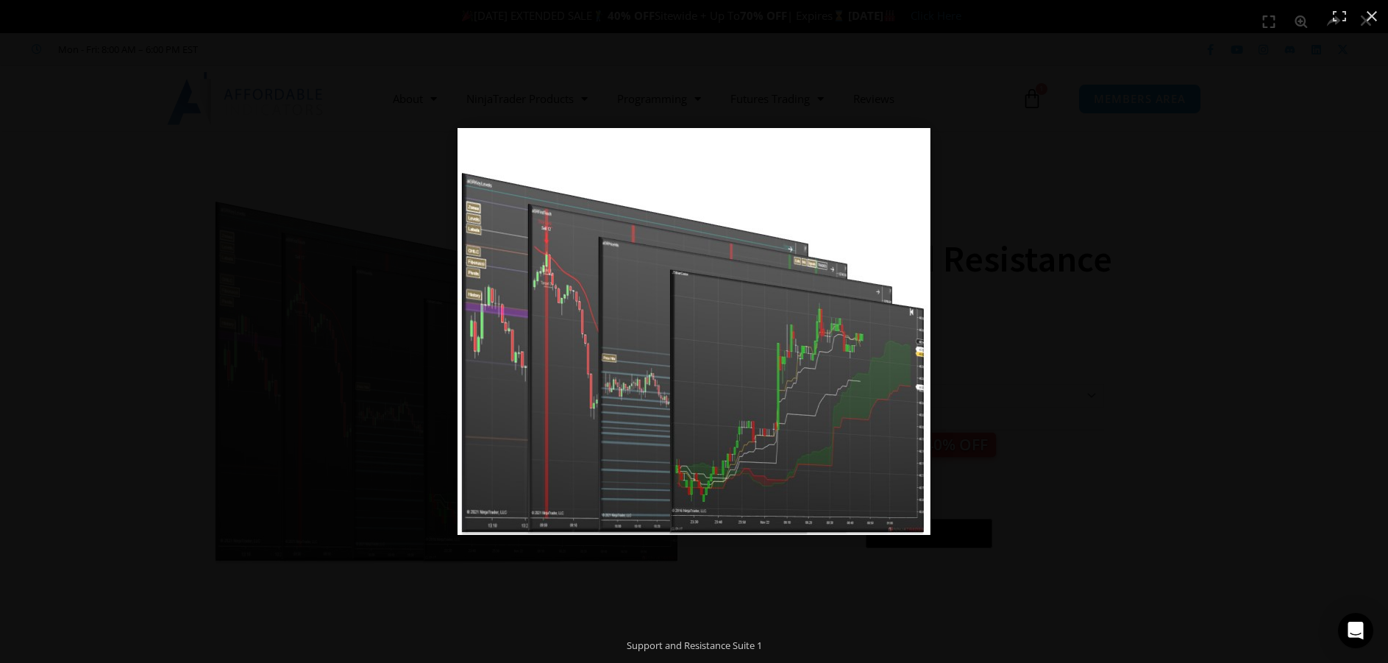
click at [544, 366] on img at bounding box center [694, 331] width 473 height 407
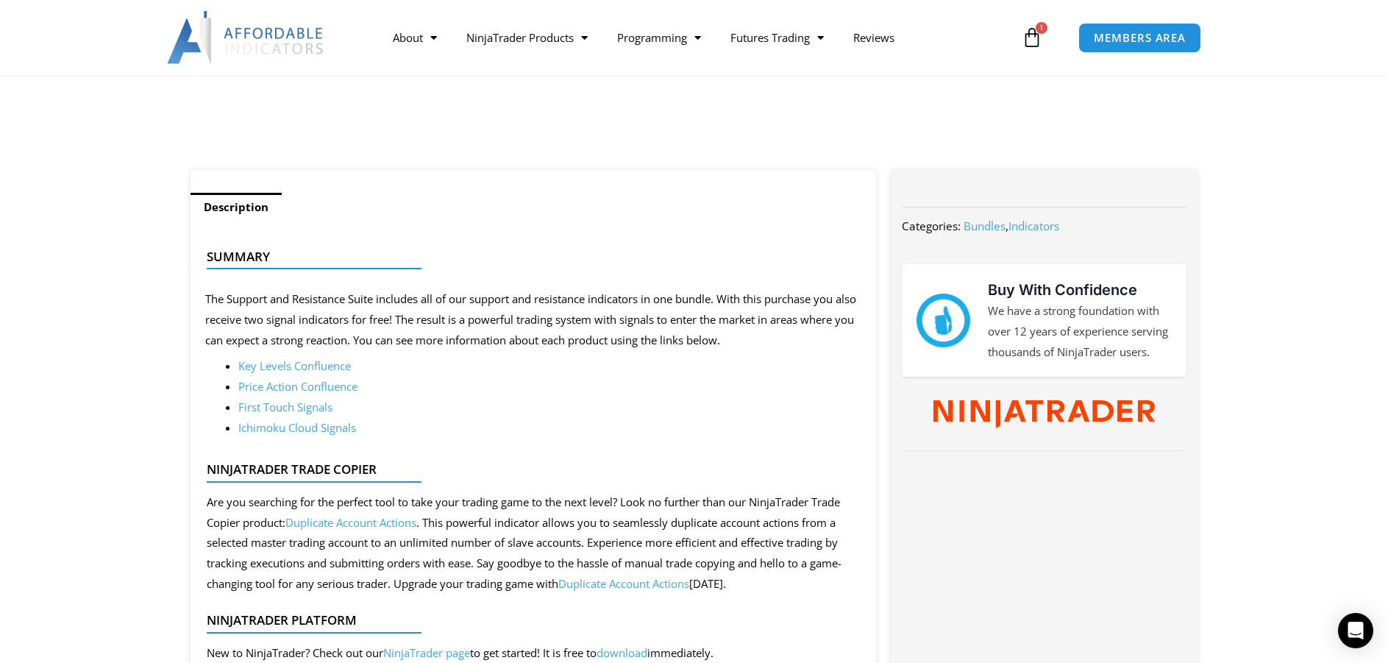
scroll to position [588, 0]
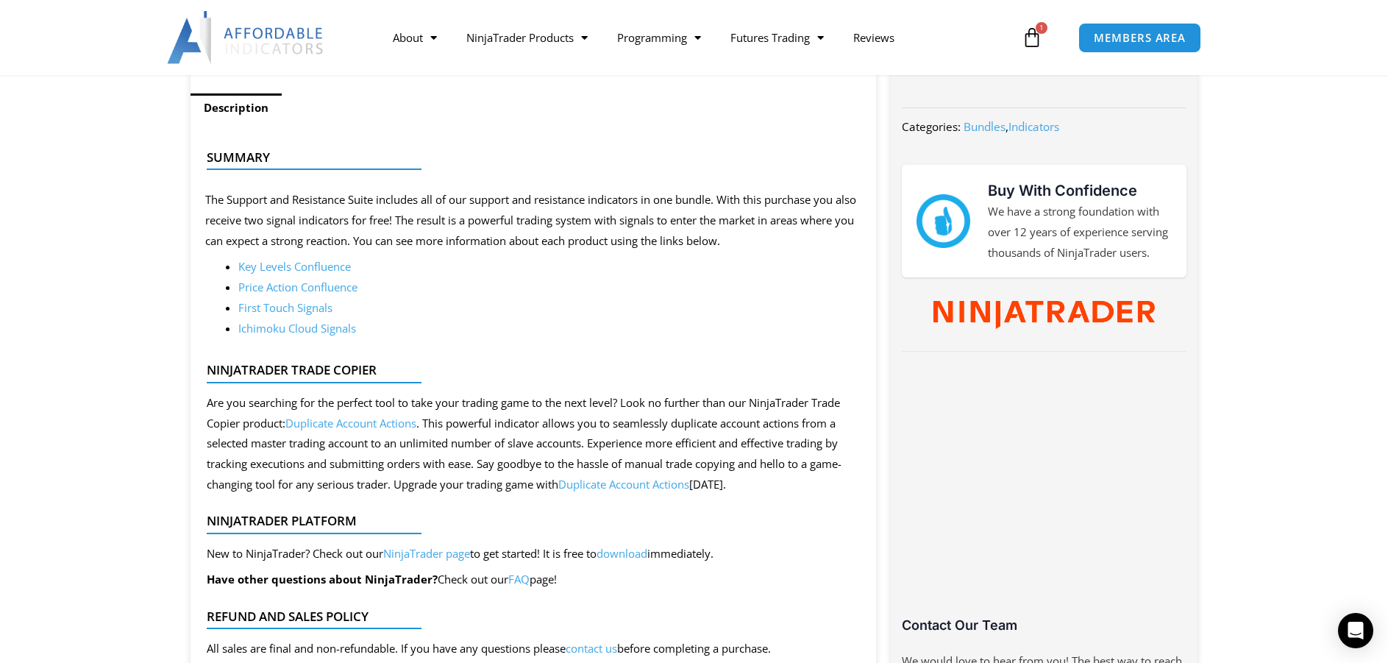
click at [314, 268] on link "Key Levels Confluence" at bounding box center [294, 266] width 113 height 15
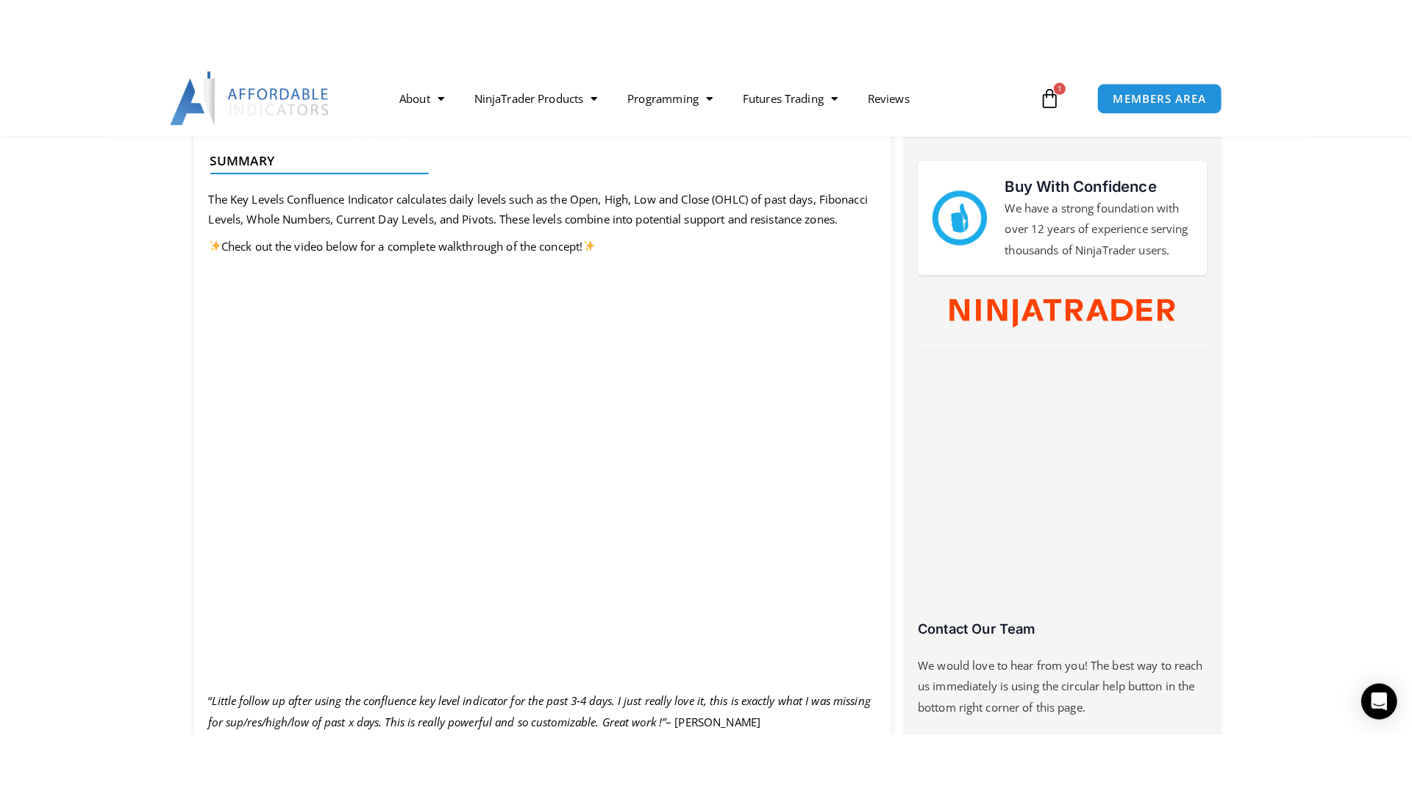
scroll to position [662, 0]
